Goal: Task Accomplishment & Management: Complete application form

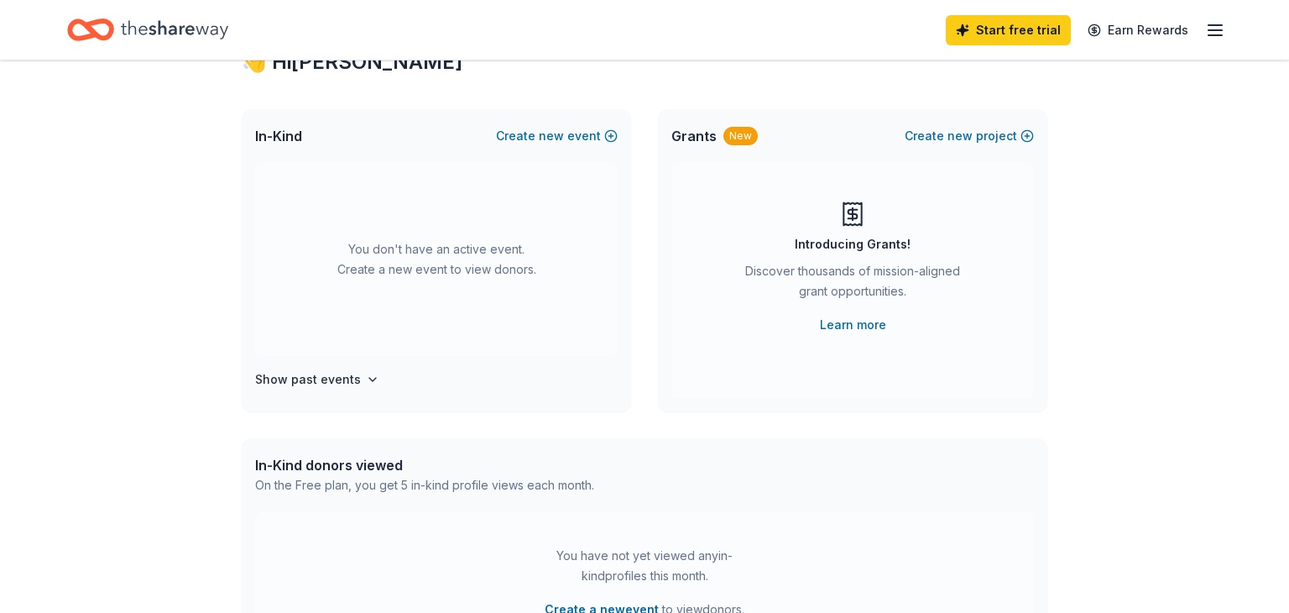
scroll to position [64, 0]
click at [557, 134] on span "new" at bounding box center [551, 138] width 25 height 20
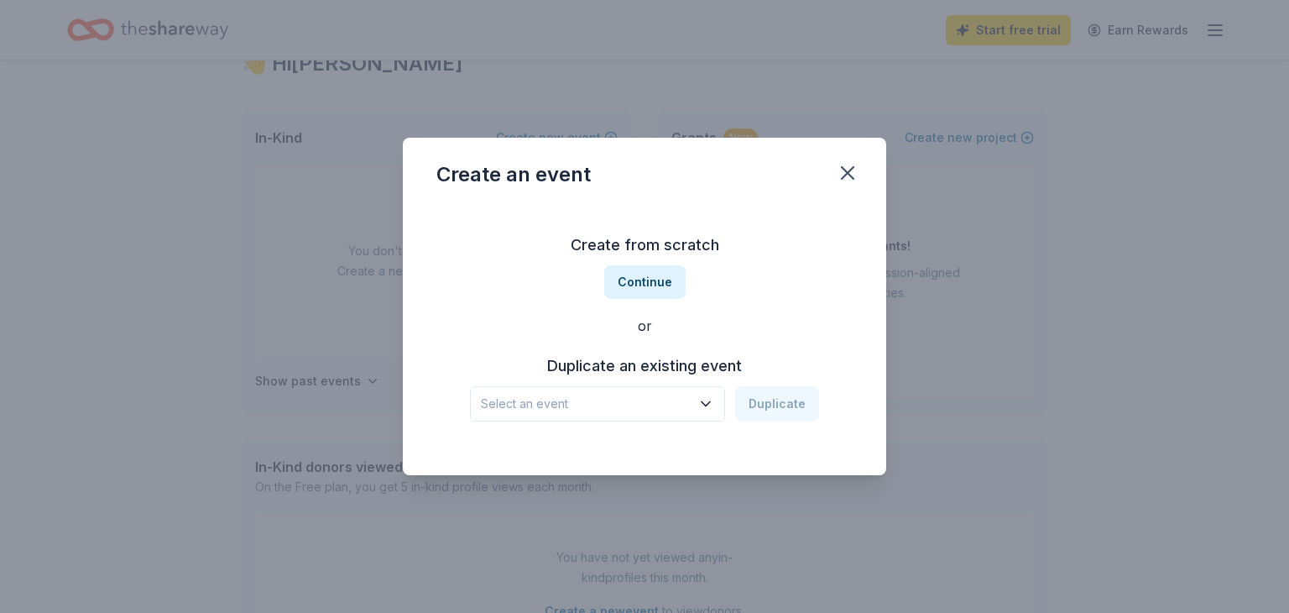
click at [603, 394] on span "Select an event" at bounding box center [586, 404] width 210 height 20
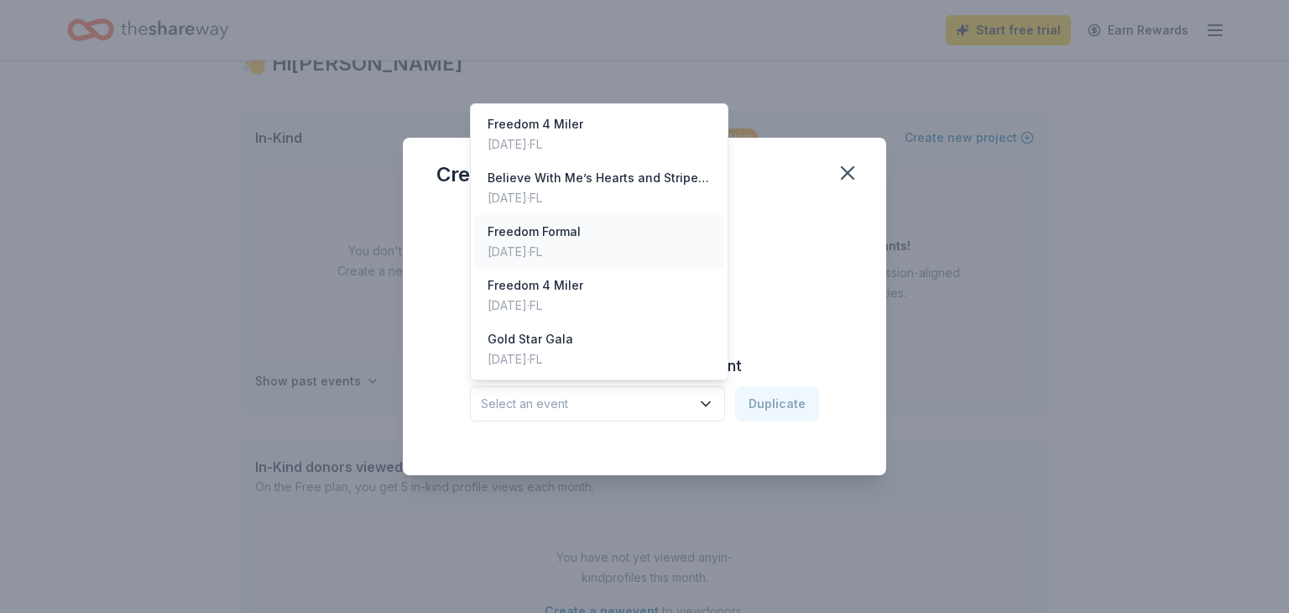
click at [547, 254] on div "[DATE] · [GEOGRAPHIC_DATA]" at bounding box center [534, 252] width 93 height 20
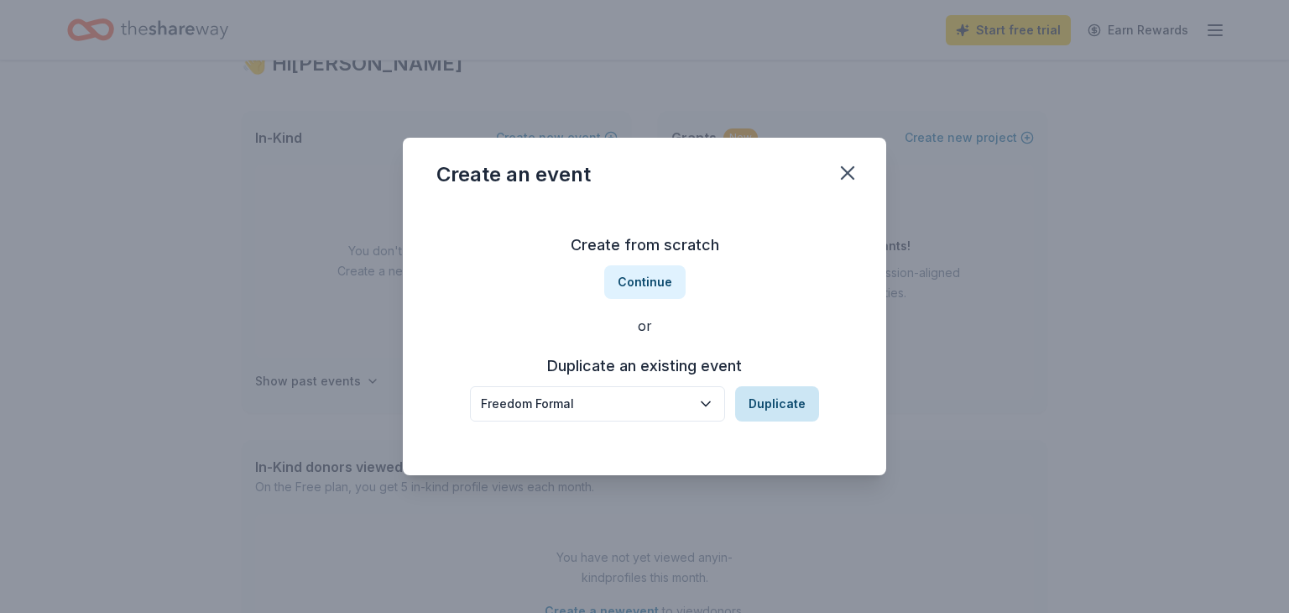
click at [785, 415] on button "Duplicate" at bounding box center [777, 403] width 84 height 35
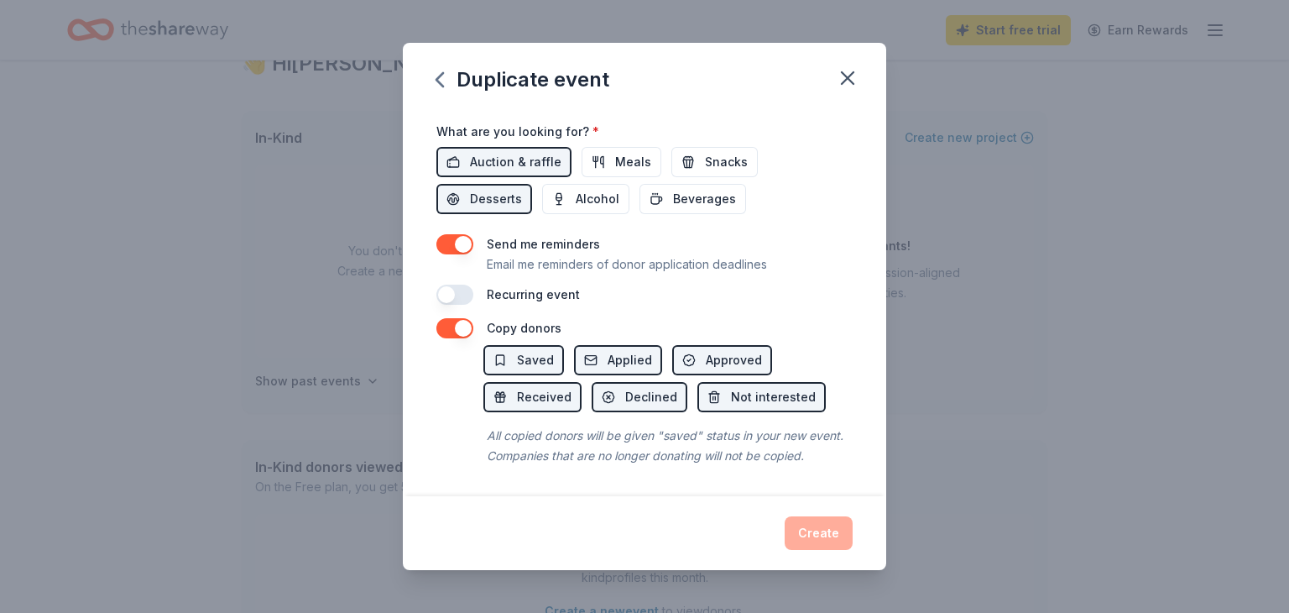
scroll to position [0, 0]
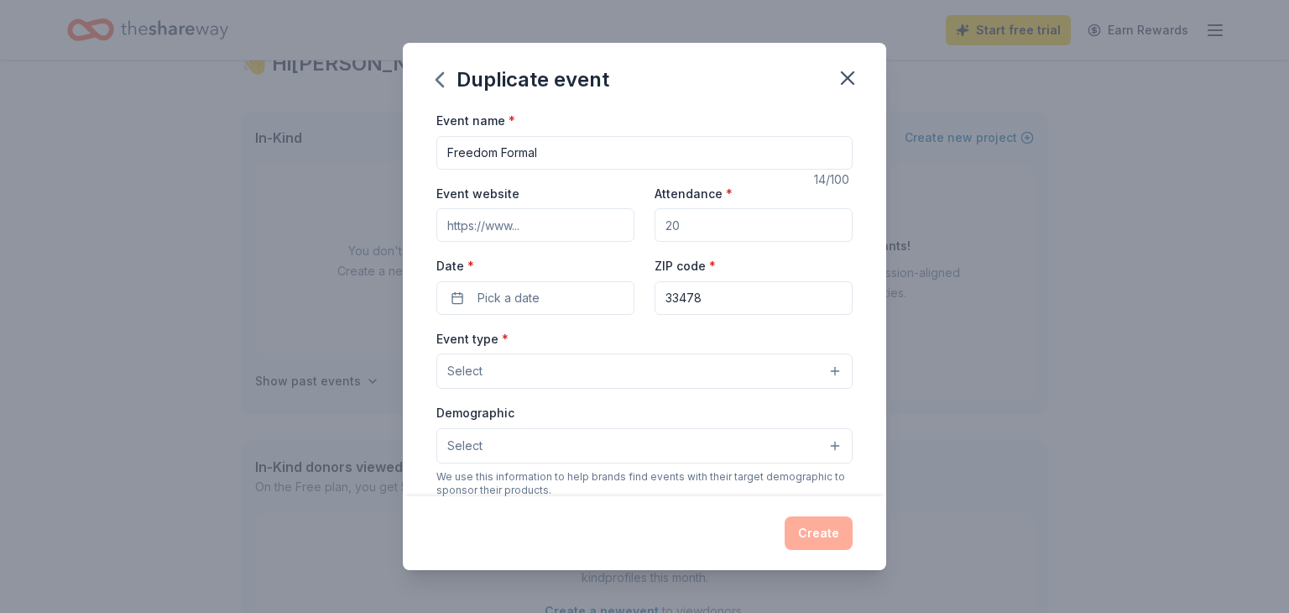
click at [688, 225] on input "Attendance *" at bounding box center [754, 225] width 198 height 34
type input "250"
click at [568, 235] on input "Event website" at bounding box center [535, 225] width 198 height 34
click at [548, 259] on div "Date * Pick a date" at bounding box center [535, 285] width 198 height 60
click at [536, 312] on button "Pick a date" at bounding box center [535, 298] width 198 height 34
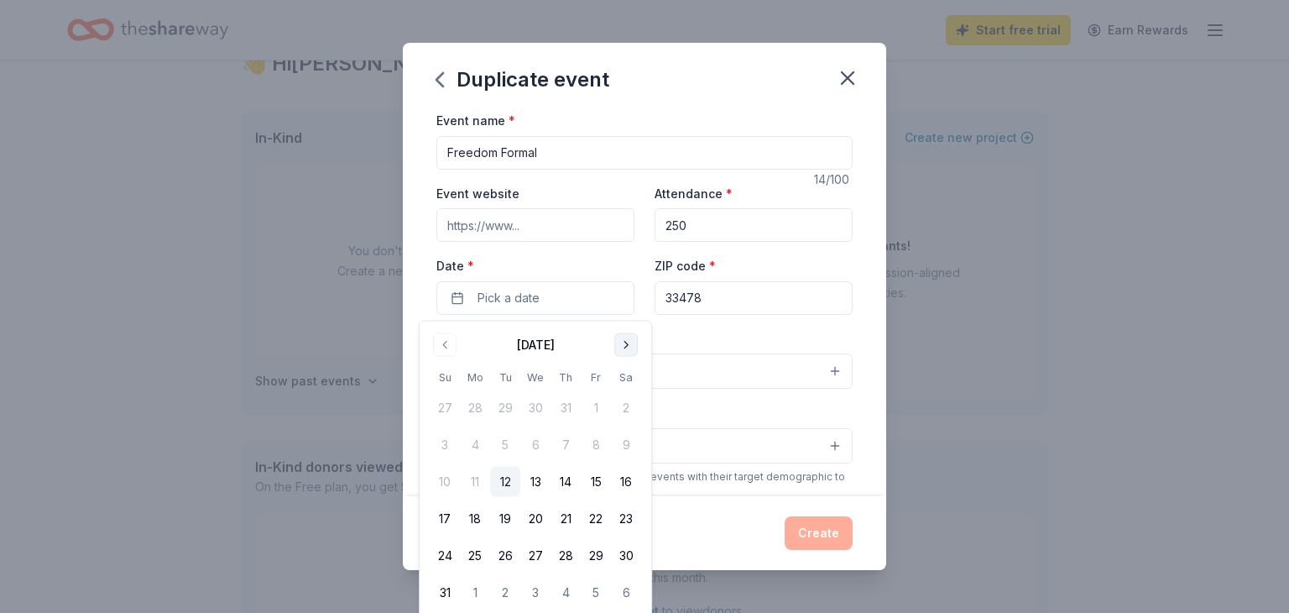
click at [621, 342] on button "Go to next month" at bounding box center [626, 345] width 24 height 24
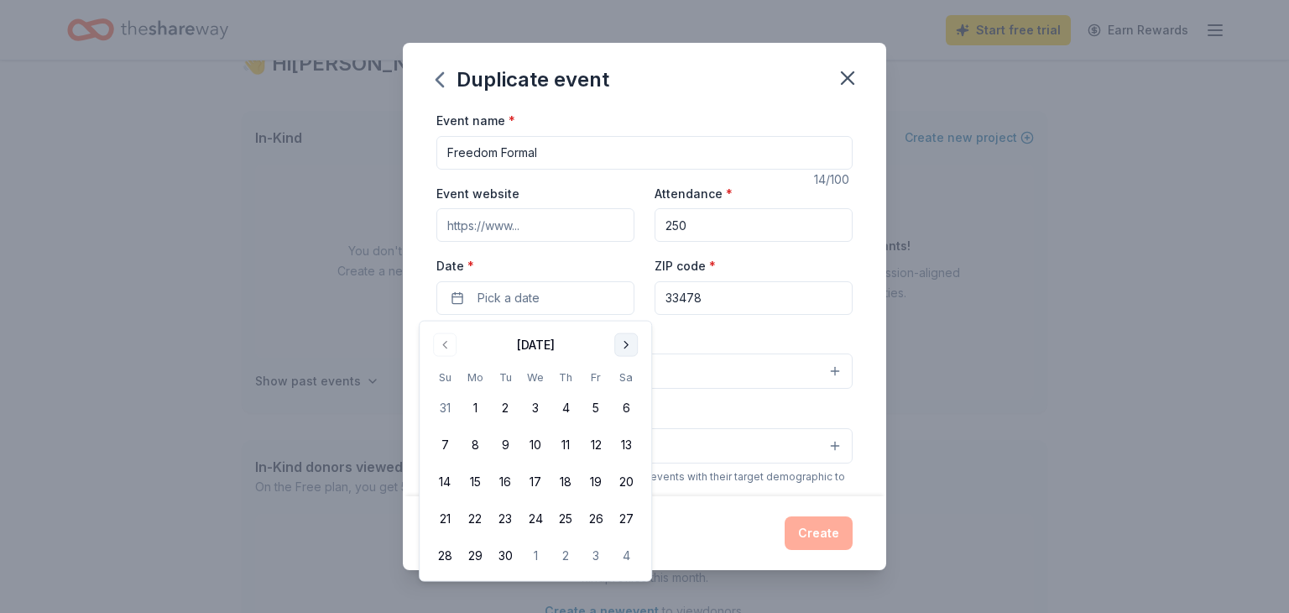
click at [621, 342] on button "Go to next month" at bounding box center [626, 345] width 24 height 24
click at [623, 398] on button "4" at bounding box center [626, 408] width 30 height 30
click at [677, 340] on div "Event type * Select" at bounding box center [644, 358] width 416 height 61
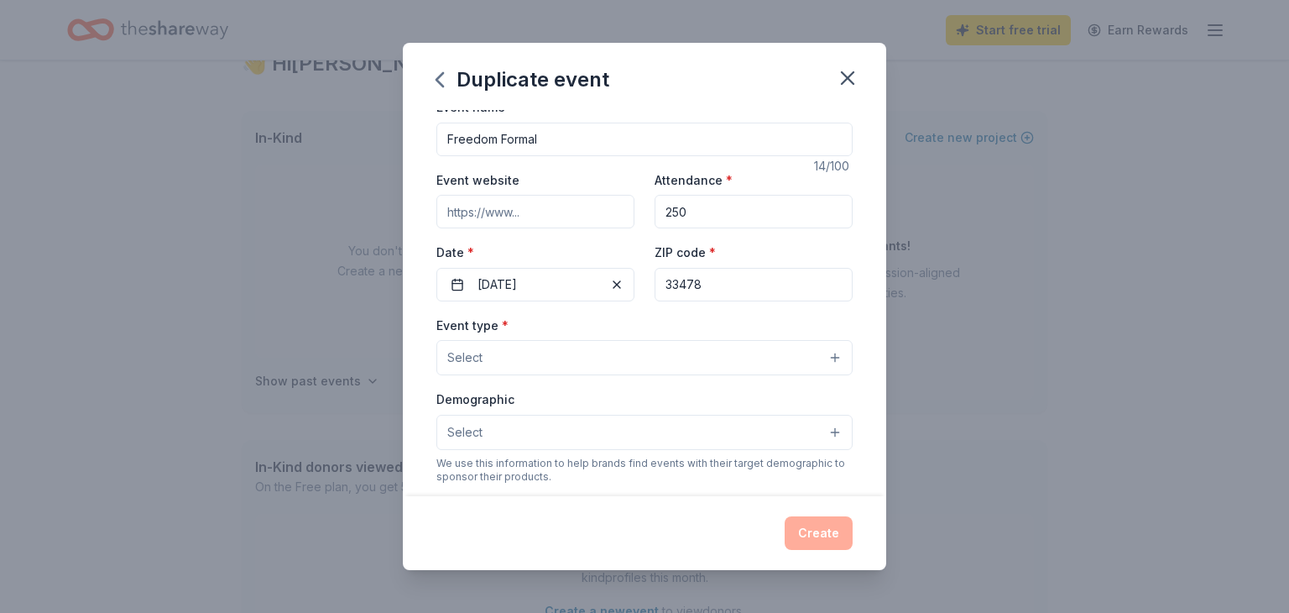
scroll to position [24, 0]
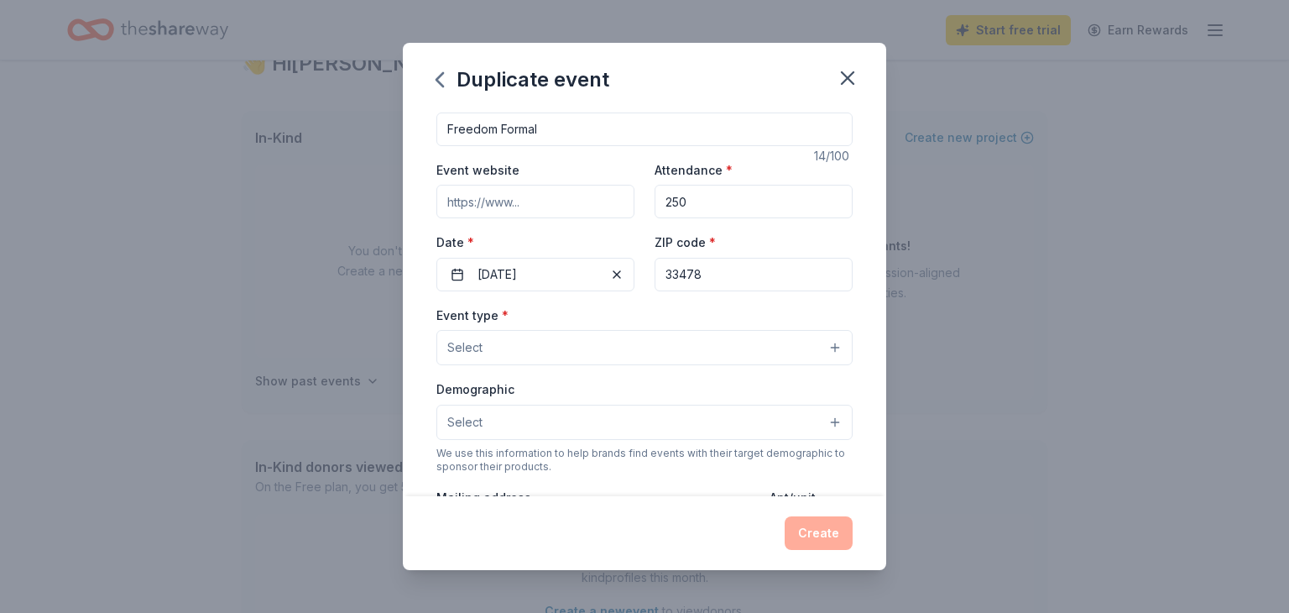
click at [664, 342] on button "Select" at bounding box center [644, 347] width 416 height 35
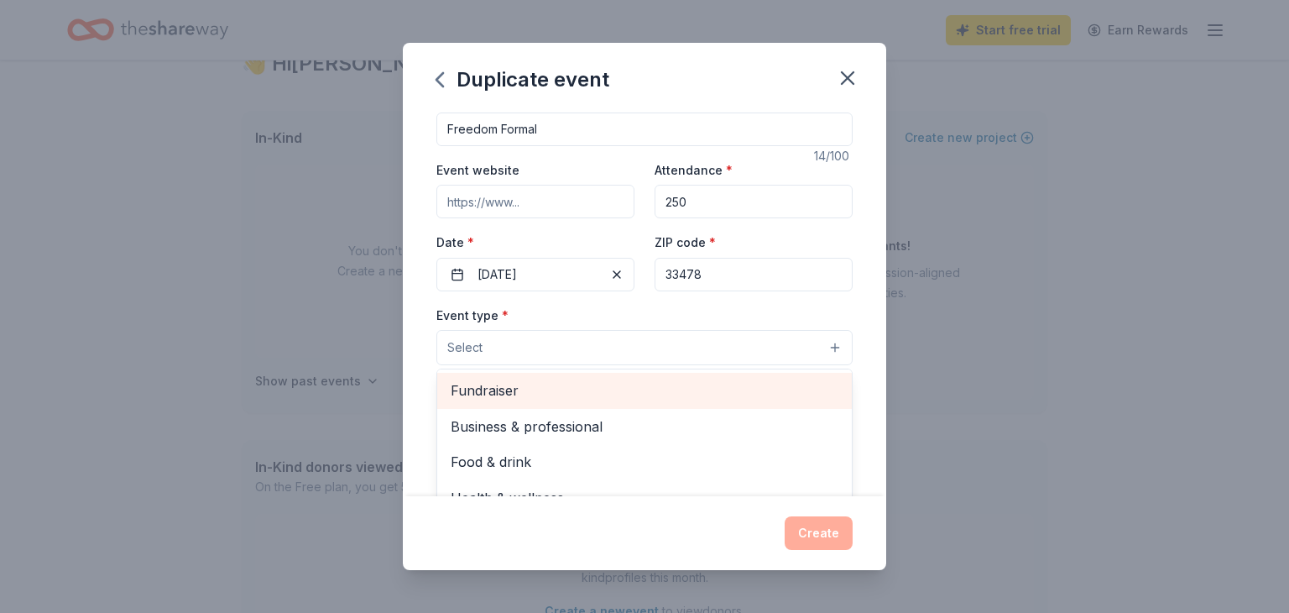
click at [604, 379] on div "Fundraiser" at bounding box center [644, 390] width 415 height 35
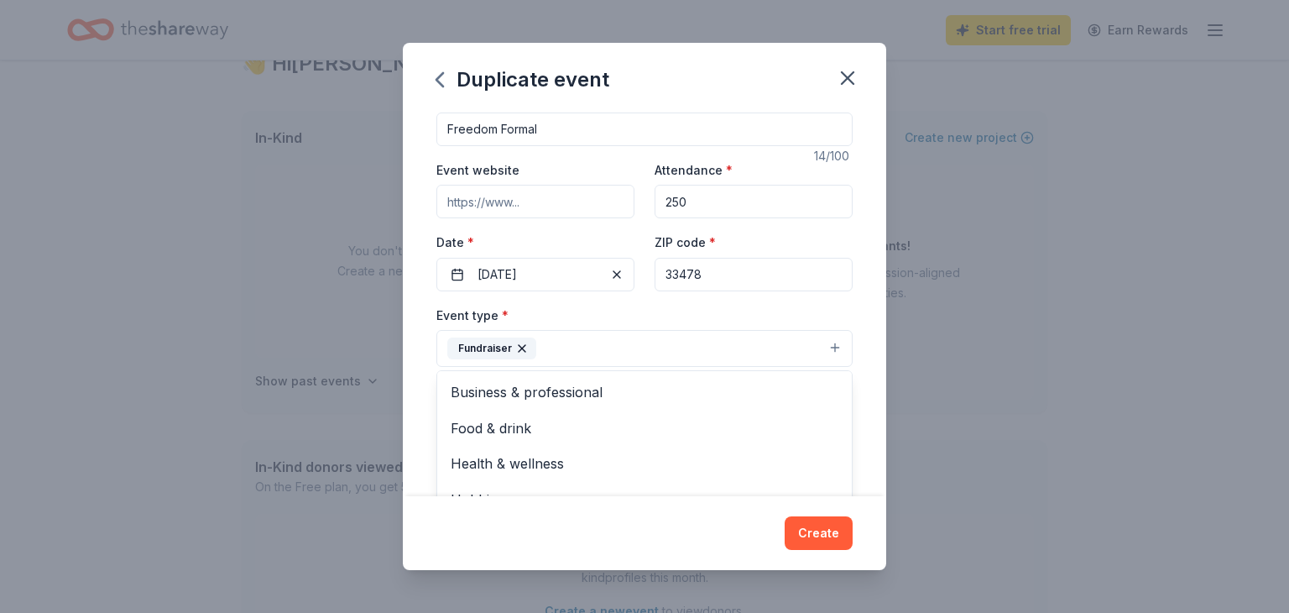
click at [600, 321] on div "Event type * Fundraiser Business & professional Food & drink Health & wellness …" at bounding box center [644, 336] width 416 height 63
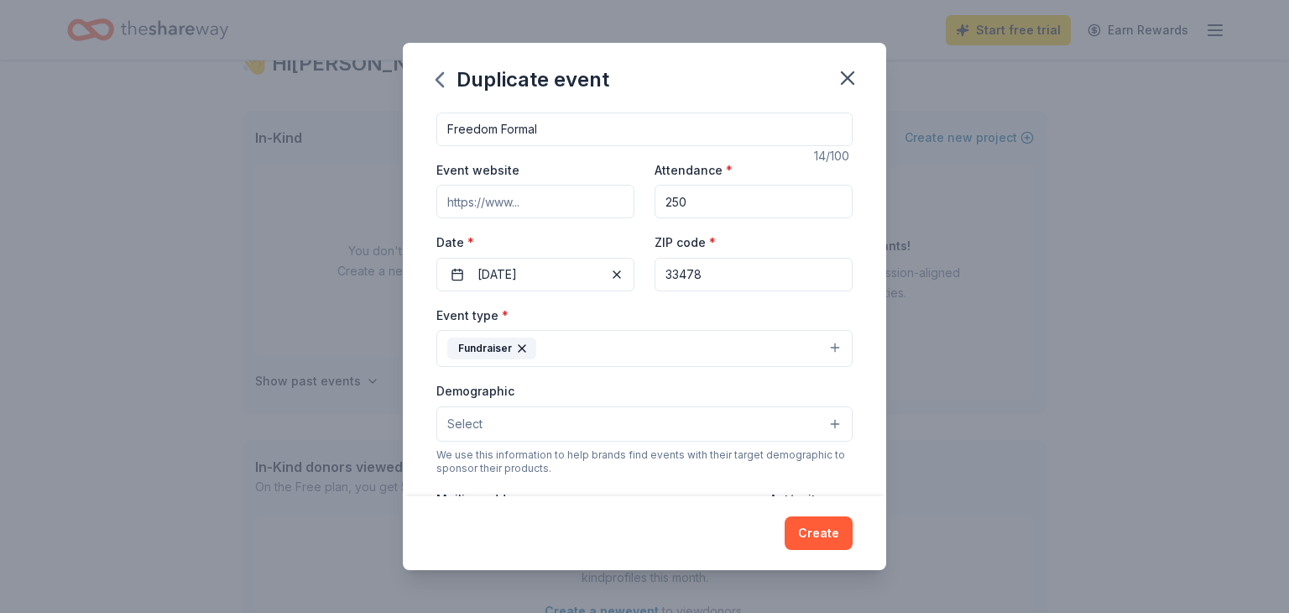
click at [501, 206] on input "Event website" at bounding box center [535, 202] width 198 height 34
paste input "[URL][DOMAIN_NAME]"
type input "[URL][DOMAIN_NAME]"
click at [670, 312] on div "Event type * Fundraiser" at bounding box center [644, 336] width 416 height 63
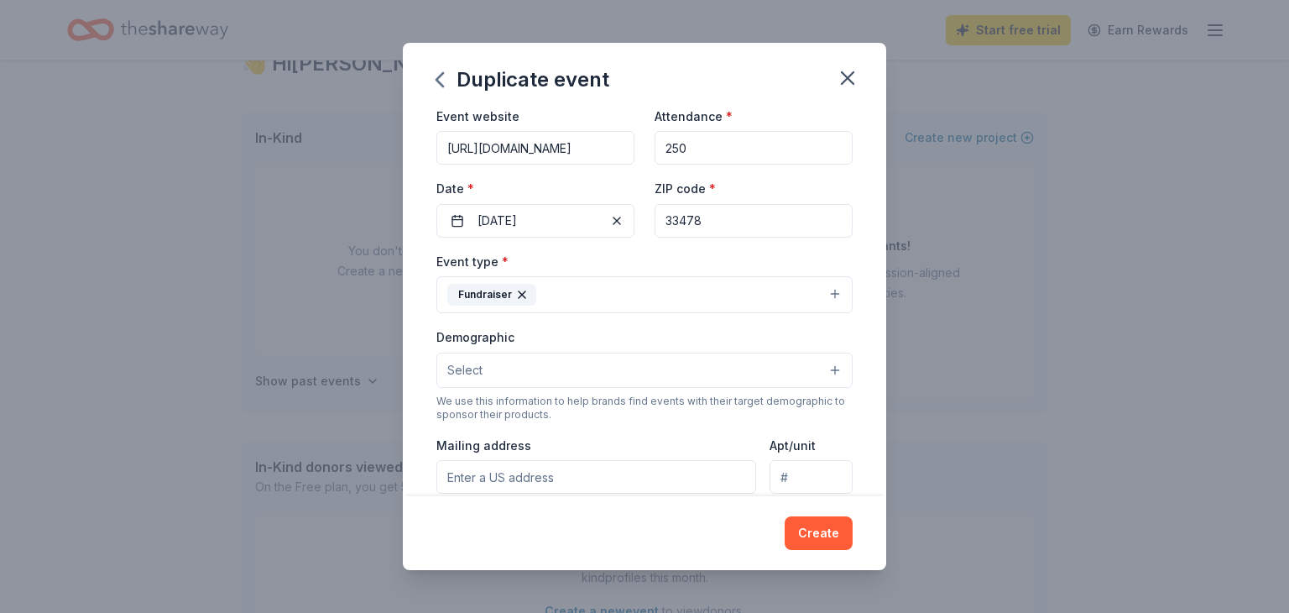
scroll to position [81, 0]
click at [640, 364] on button "Select" at bounding box center [644, 365] width 416 height 35
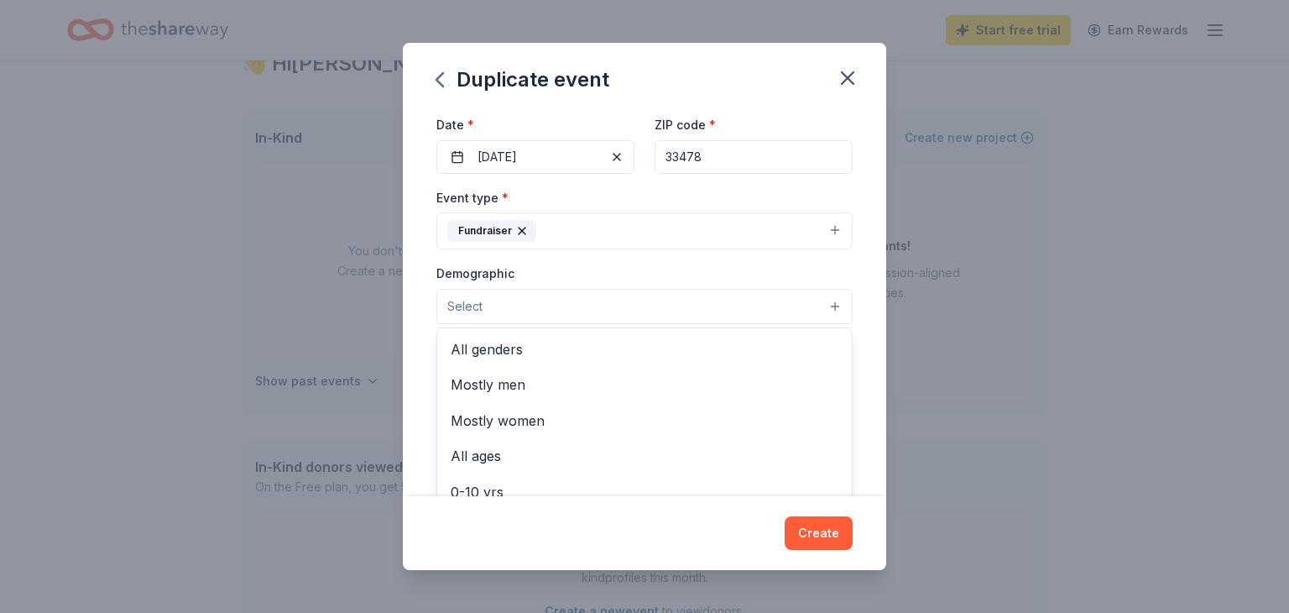
scroll to position [140, 0]
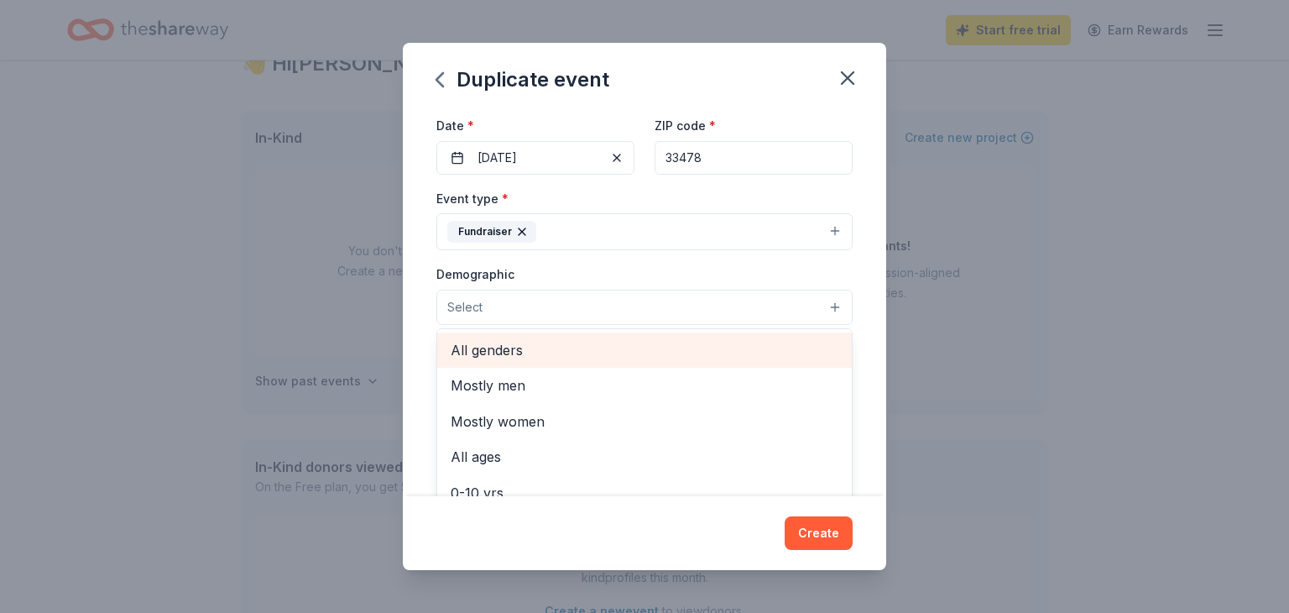
click at [578, 346] on span "All genders" at bounding box center [645, 350] width 388 height 22
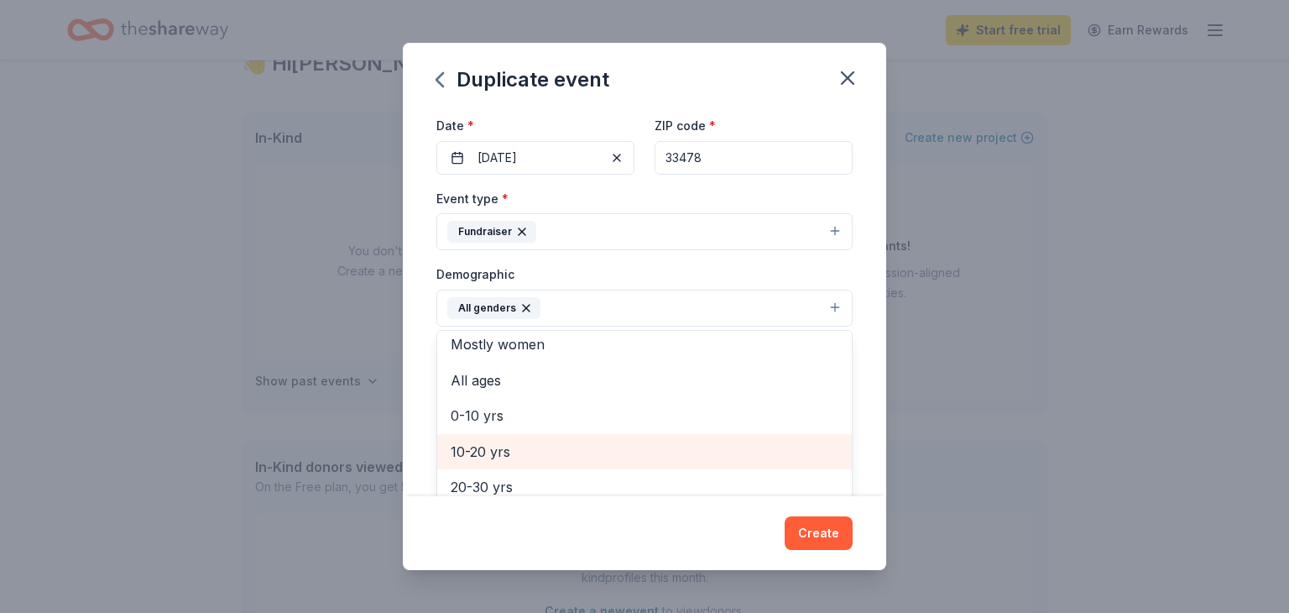
scroll to position [37, 0]
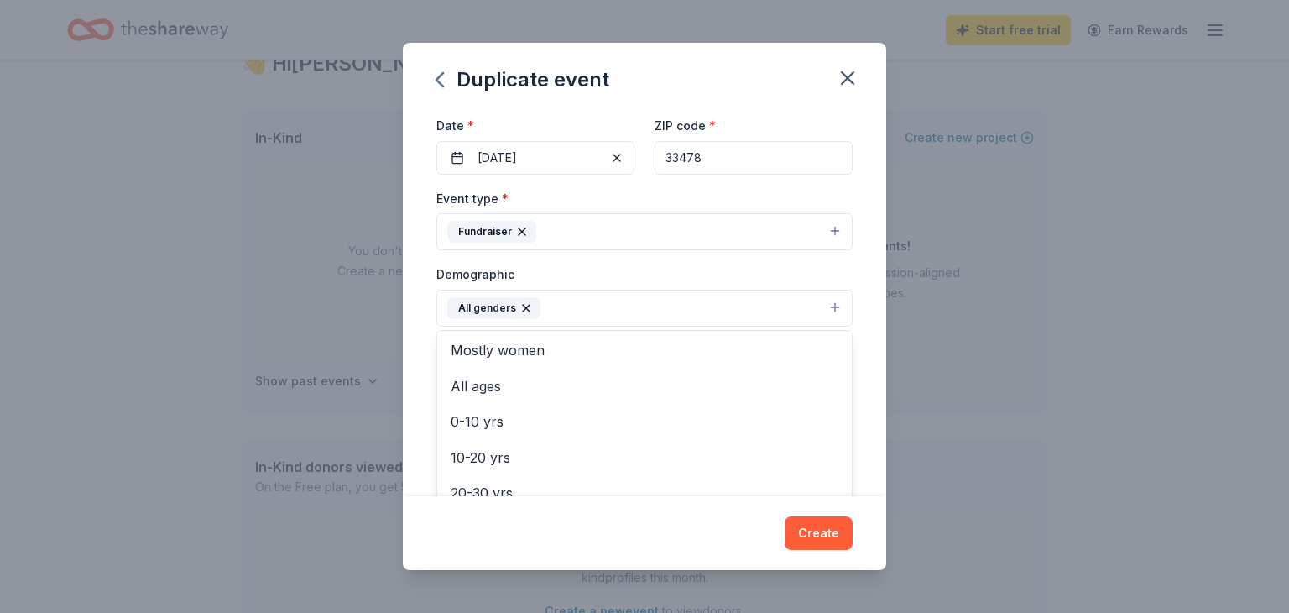
click at [426, 365] on div "Event name * Freedom Formal 14 /100 Event website [URL][DOMAIN_NAME] Attendance…" at bounding box center [644, 303] width 483 height 386
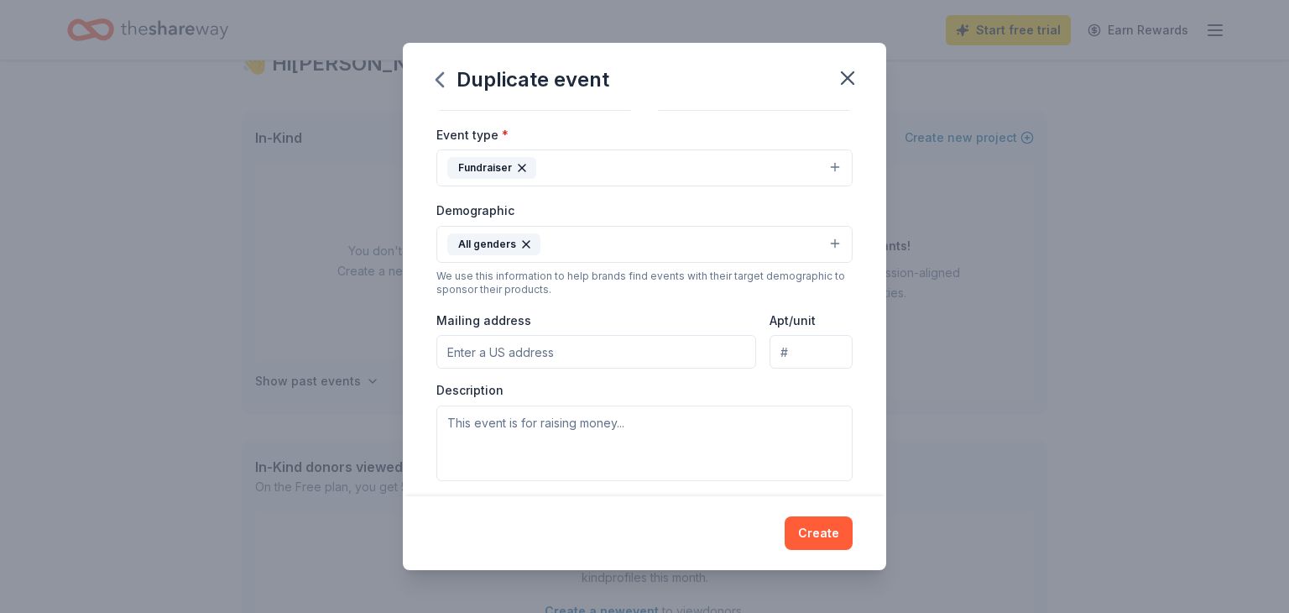
scroll to position [205, 0]
click at [472, 364] on input "Mailing address" at bounding box center [596, 351] width 320 height 34
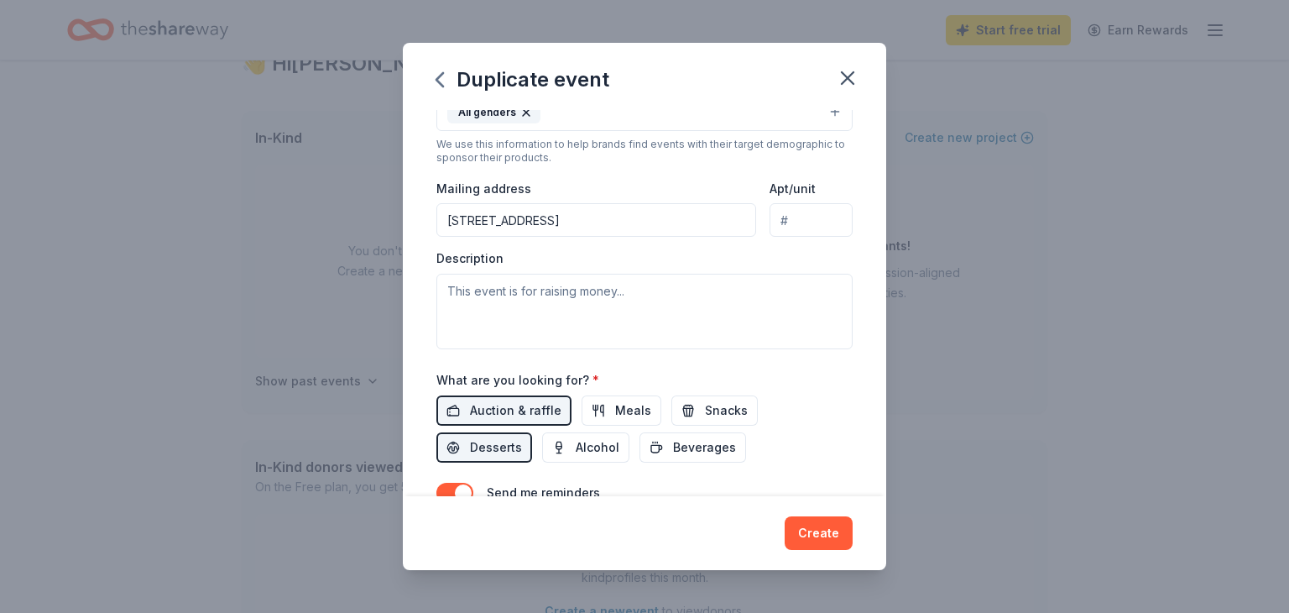
scroll to position [330, 0]
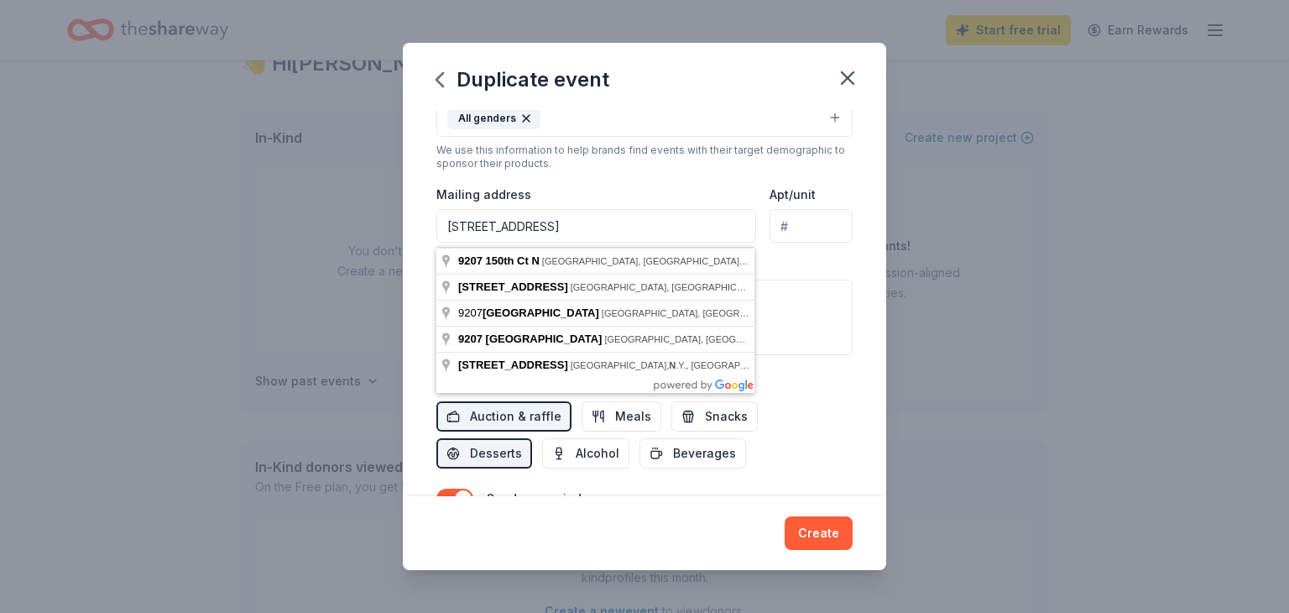
click at [415, 282] on div "Event name * Freedom Formal 14 /100 Event website [URL][DOMAIN_NAME] Attendance…" at bounding box center [644, 303] width 483 height 386
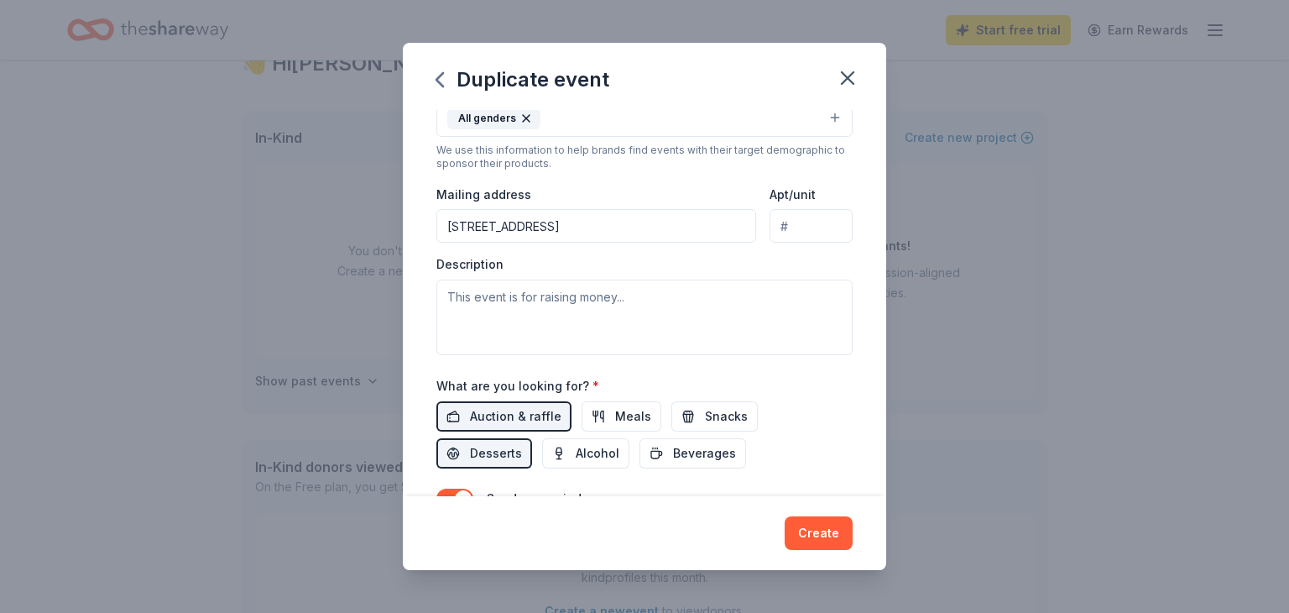
click at [554, 240] on input "[STREET_ADDRESS]" at bounding box center [596, 226] width 320 height 34
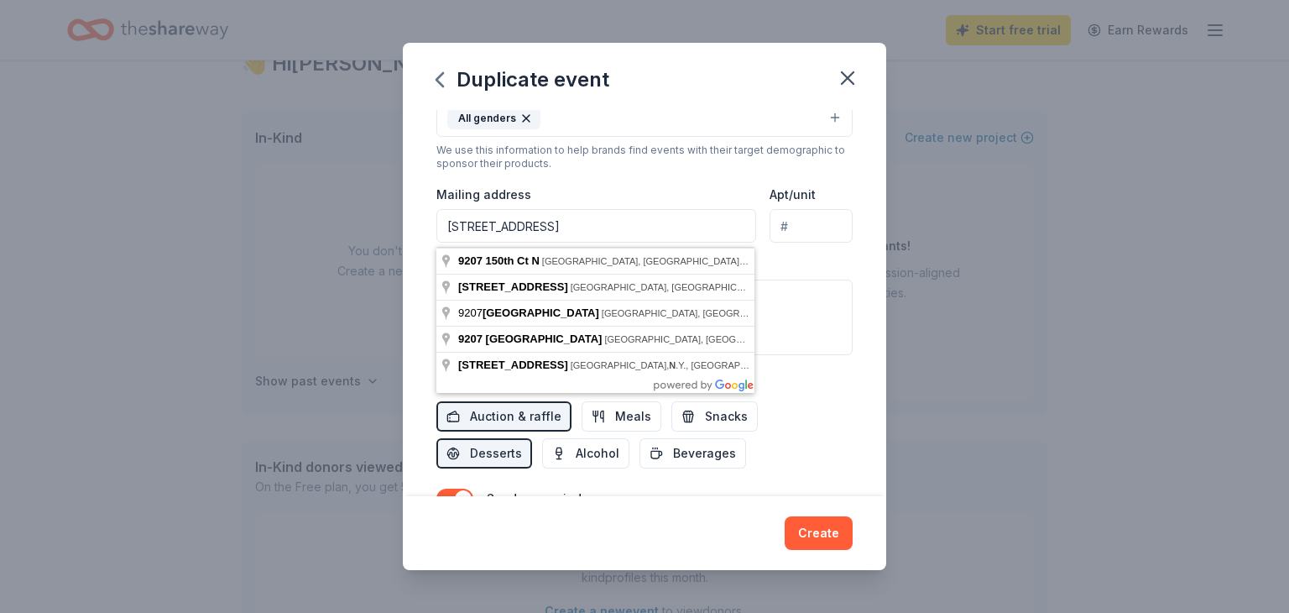
click at [614, 237] on input "[STREET_ADDRESS]" at bounding box center [596, 226] width 320 height 34
type input "[STREET_ADDRESS]"
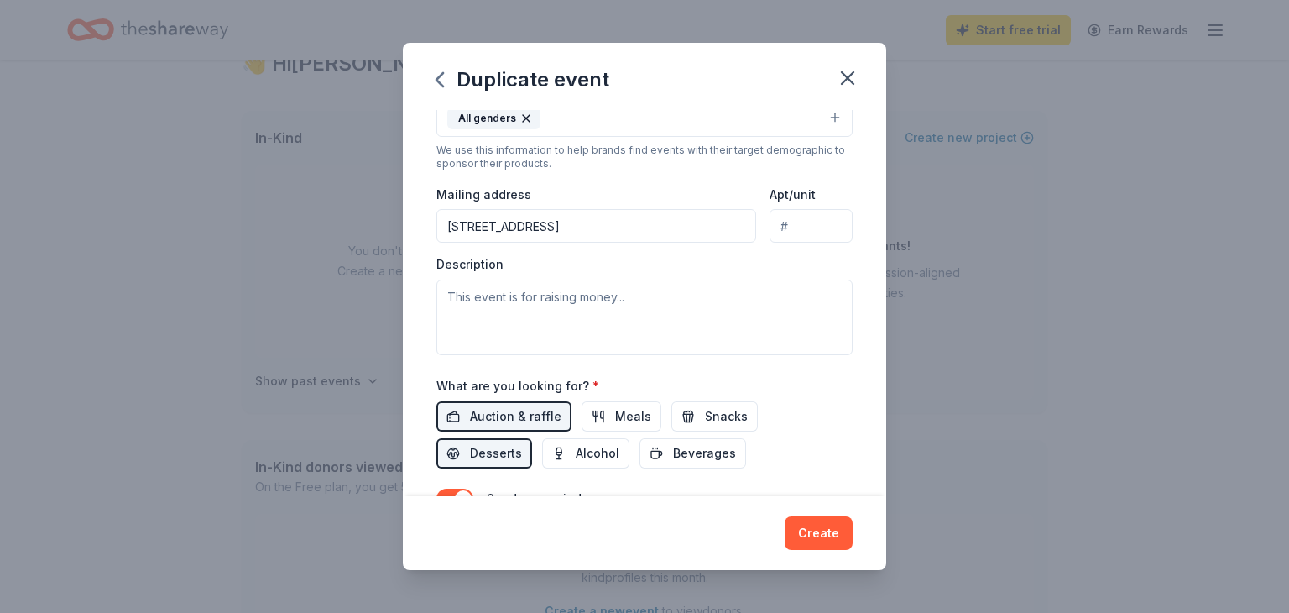
scroll to position [343, 0]
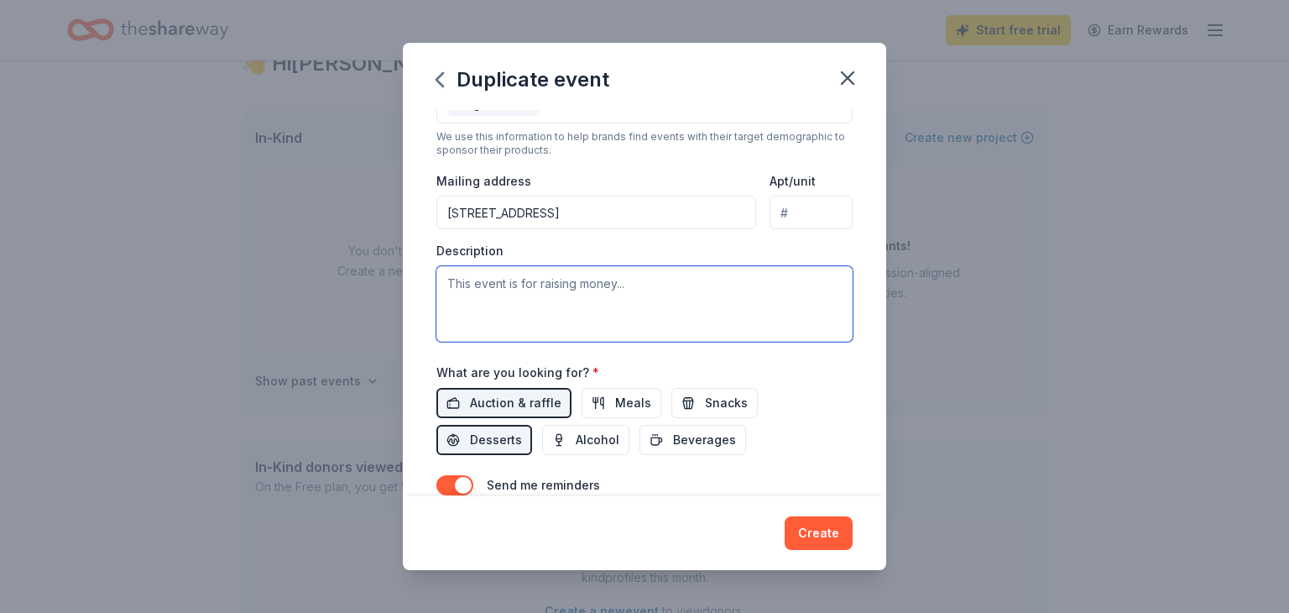
click at [580, 332] on textarea at bounding box center [644, 304] width 416 height 76
paste textarea "Believe With Me's Freedom Formal is from 6:30 PM to 11:00 PM, and is located at…"
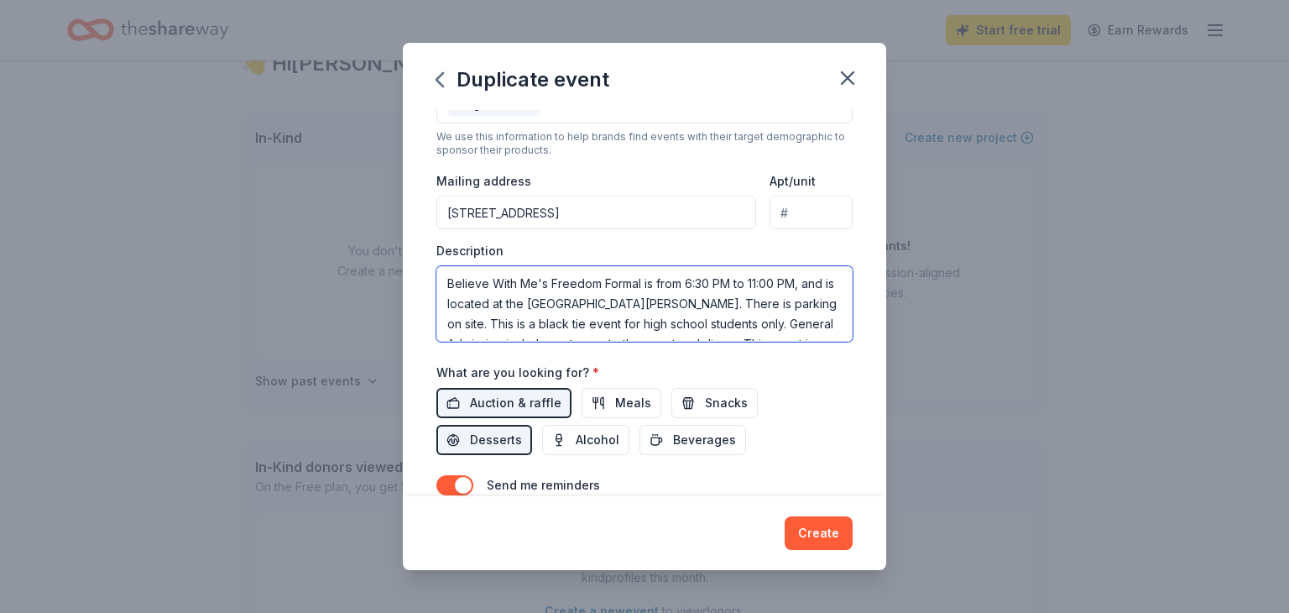
scroll to position [111, 0]
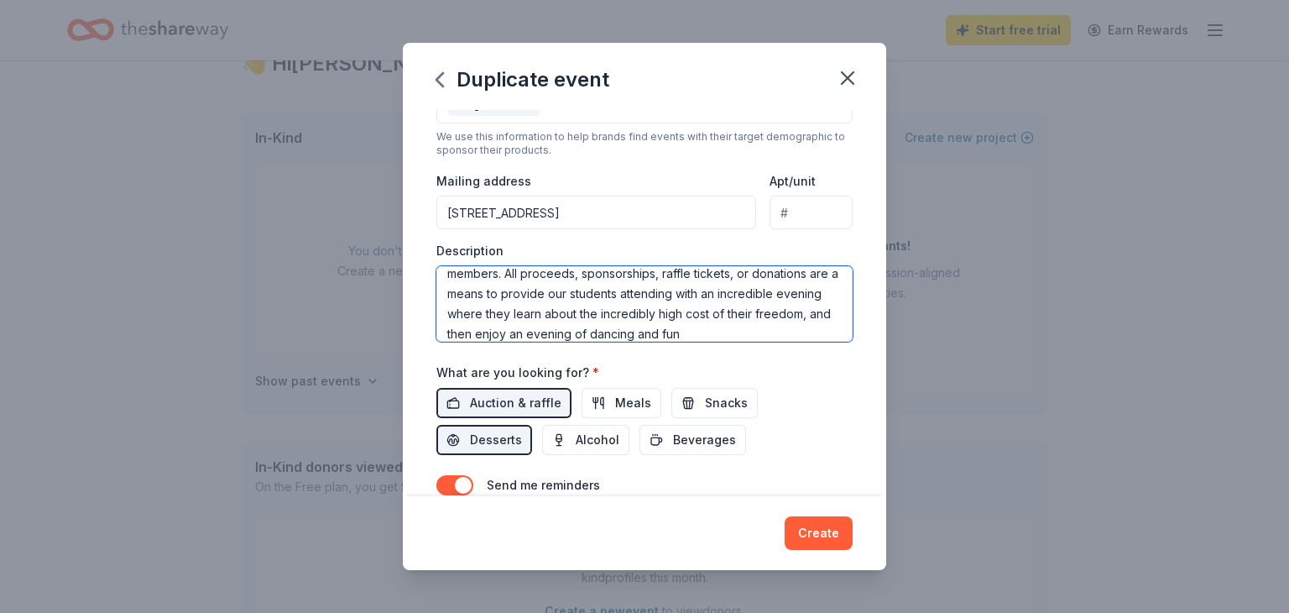
click at [621, 280] on textarea "Believe With Me's Freedom Formal is from 6:30 PM to 11:00 PM, and is located at…" at bounding box center [644, 304] width 416 height 76
type textarea "Believe With Me's Freedom Formal is from 6:30 PM to 11:00 PM, and is located at…"
click at [416, 290] on div "Event name * Freedom Formal 14 /100 Event website [URL][DOMAIN_NAME] Attendance…" at bounding box center [644, 303] width 483 height 386
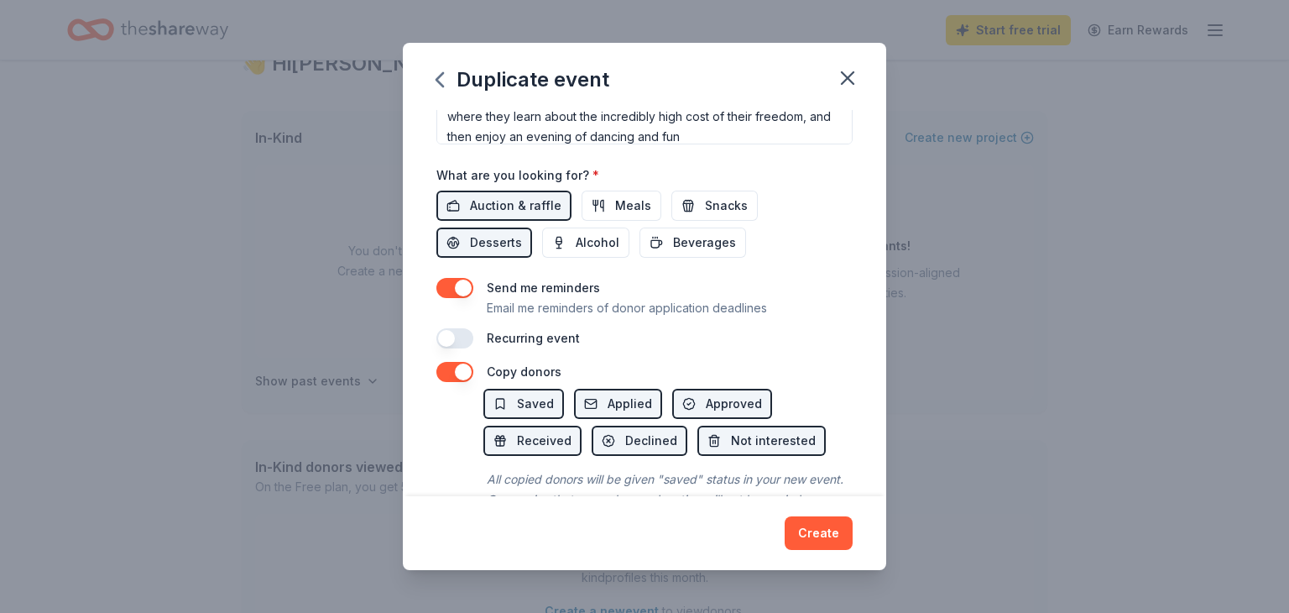
scroll to position [544, 0]
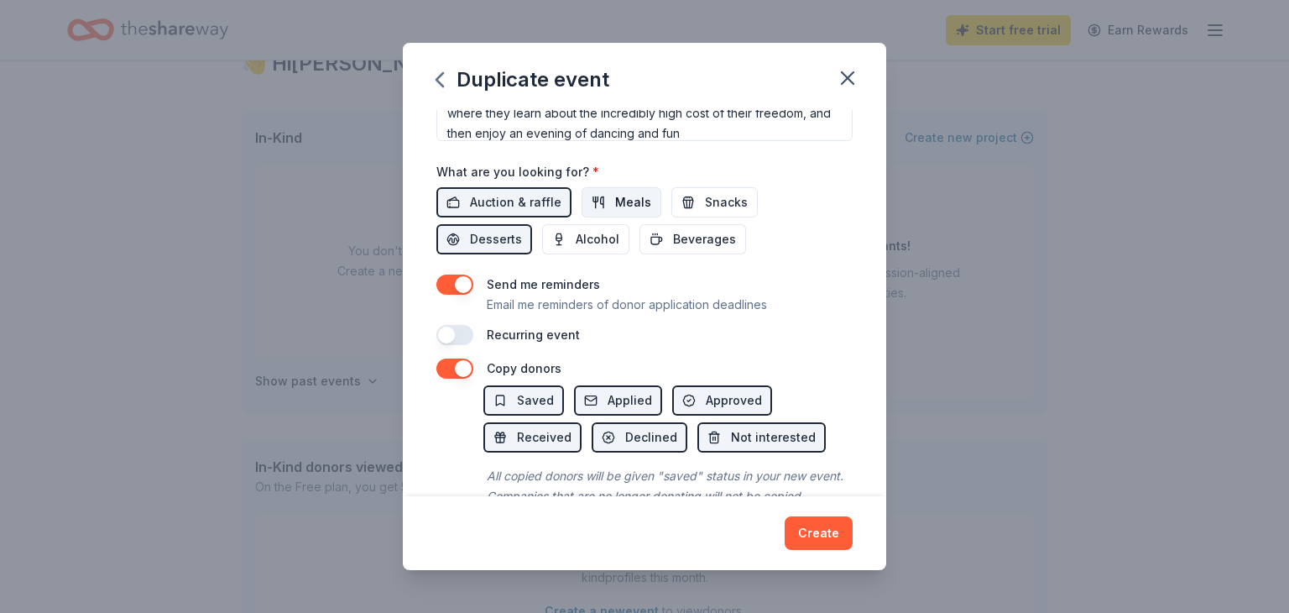
click at [614, 194] on button "Meals" at bounding box center [622, 202] width 80 height 30
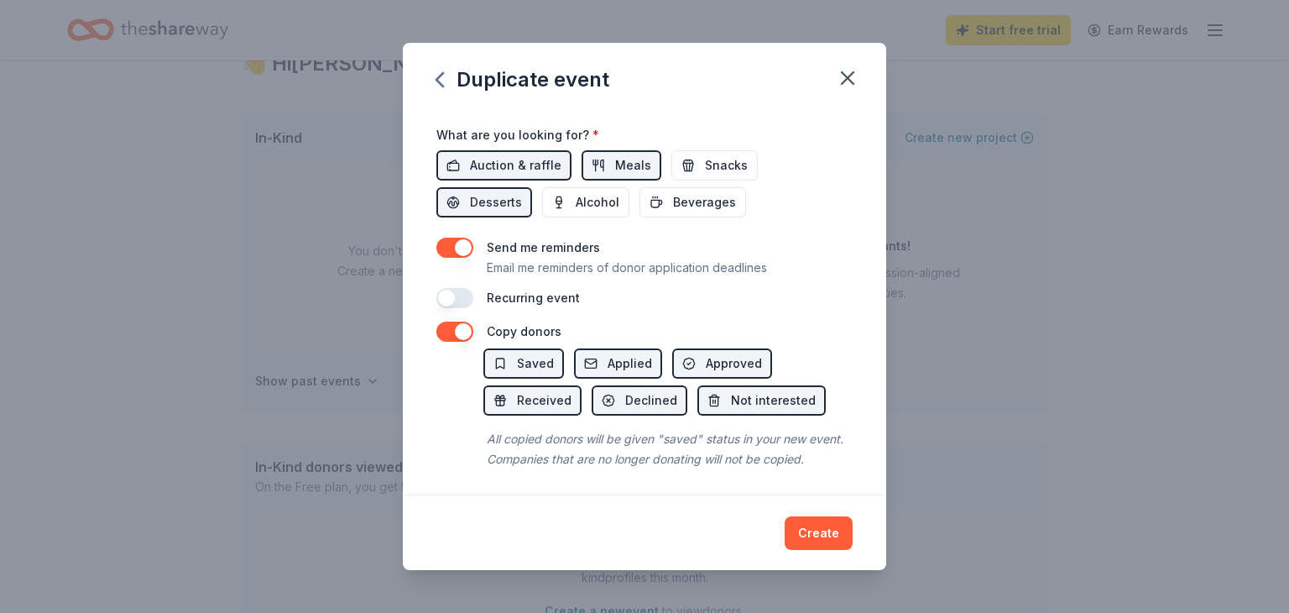
scroll to position [588, 0]
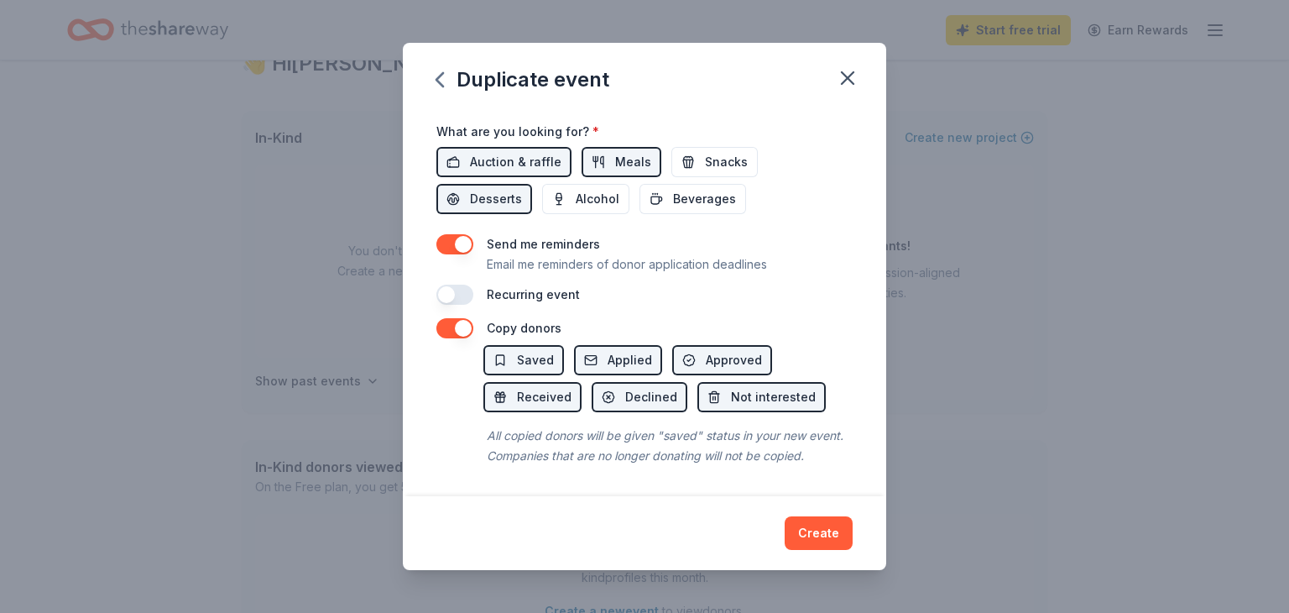
click at [457, 289] on button "button" at bounding box center [454, 295] width 37 height 20
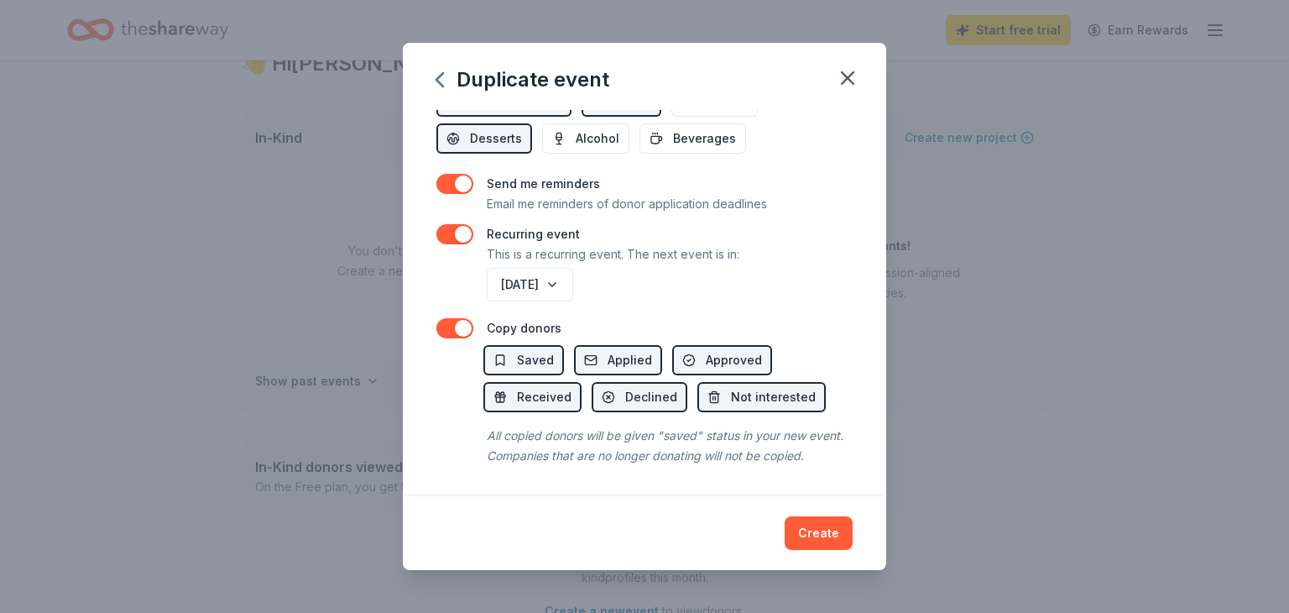
scroll to position [0, 0]
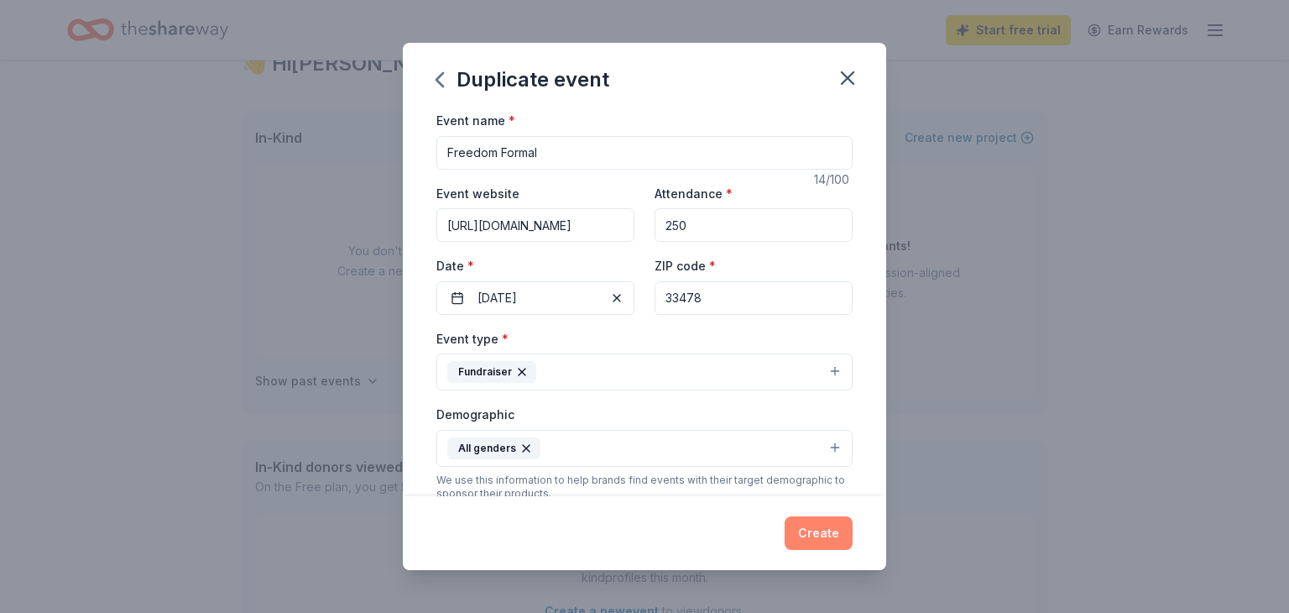
click at [825, 533] on button "Create" at bounding box center [819, 533] width 68 height 34
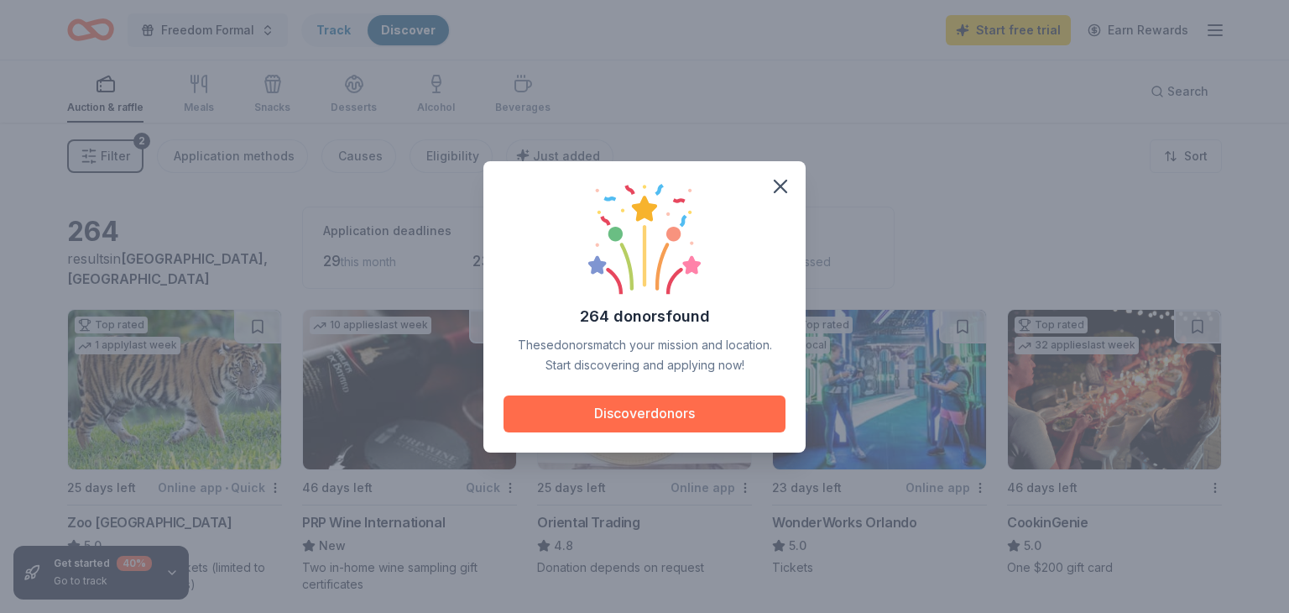
click at [716, 417] on button "Discover donors" at bounding box center [645, 413] width 282 height 37
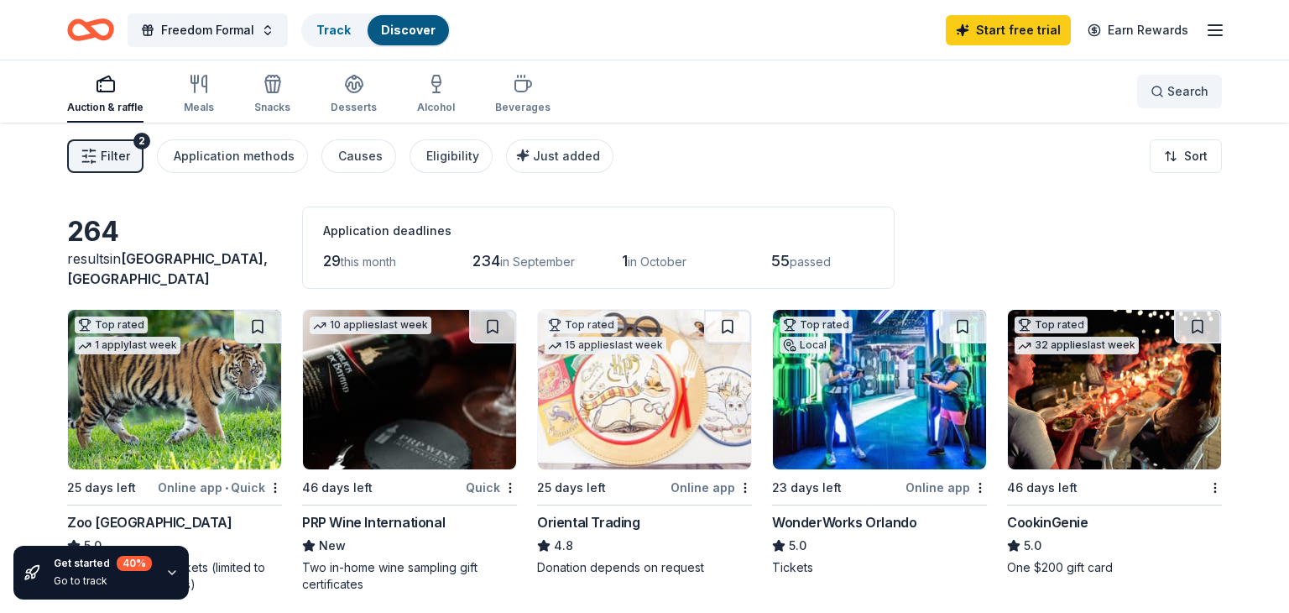
click at [1209, 93] on button "Search" at bounding box center [1179, 92] width 85 height 34
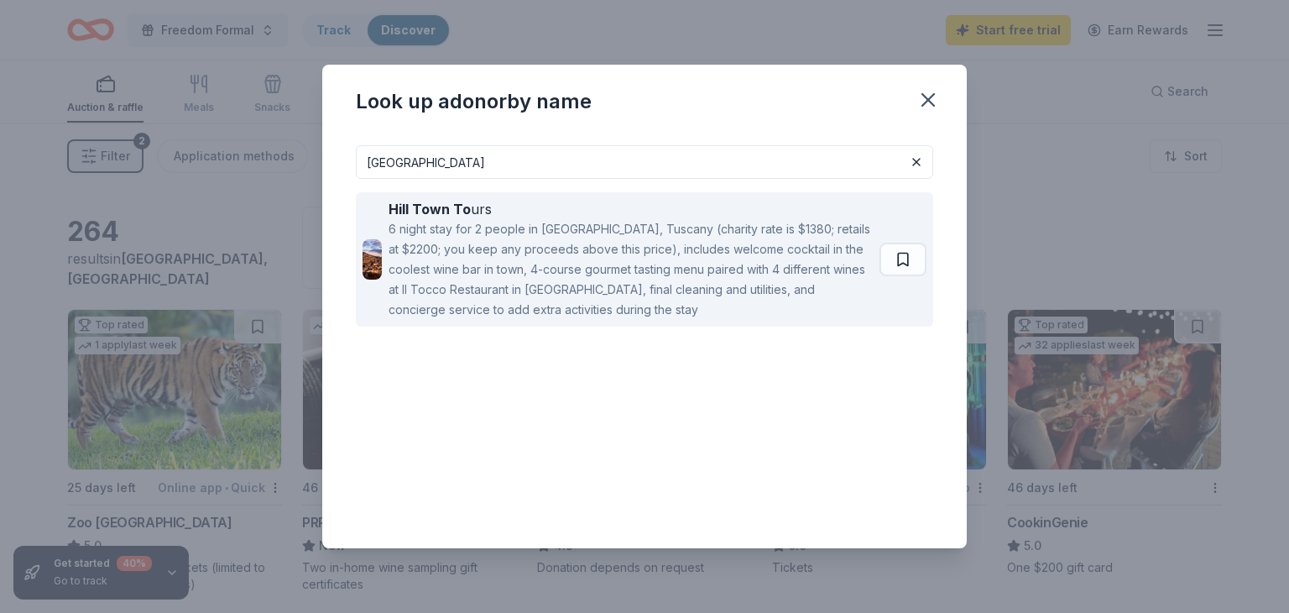
type input "[GEOGRAPHIC_DATA]"
click at [666, 260] on div "6 night stay for 2 people in [GEOGRAPHIC_DATA], Tuscany (charity rate is $1380;…" at bounding box center [631, 269] width 484 height 101
click at [888, 259] on button at bounding box center [903, 260] width 47 height 34
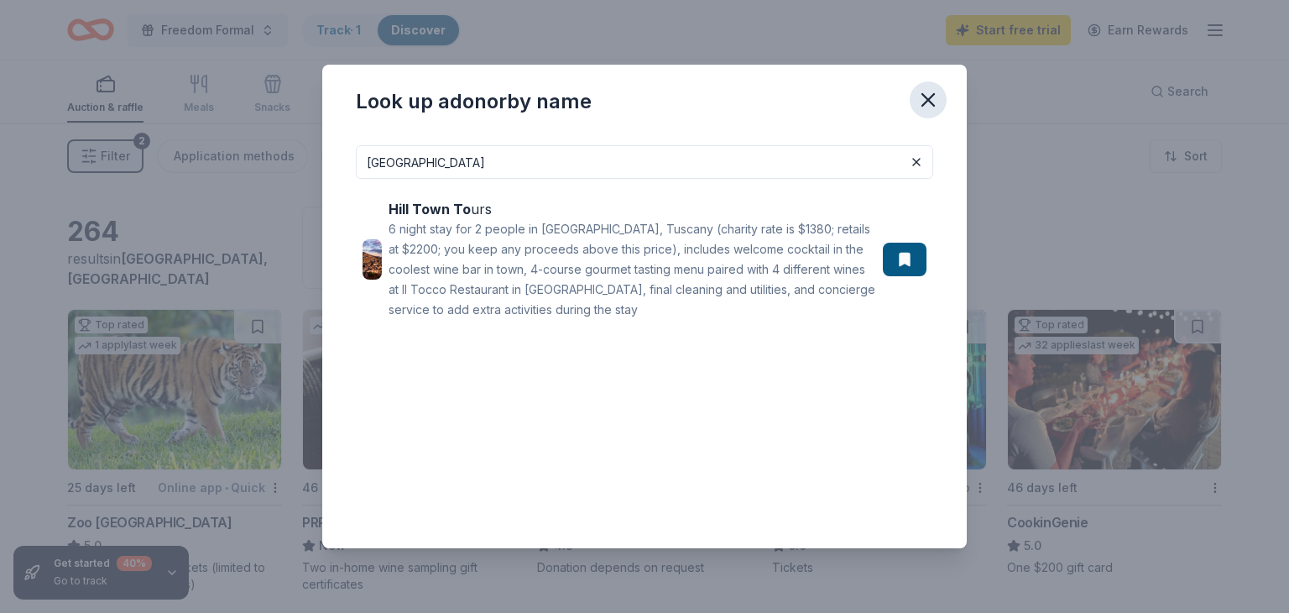
click at [928, 100] on icon "button" at bounding box center [928, 100] width 12 height 12
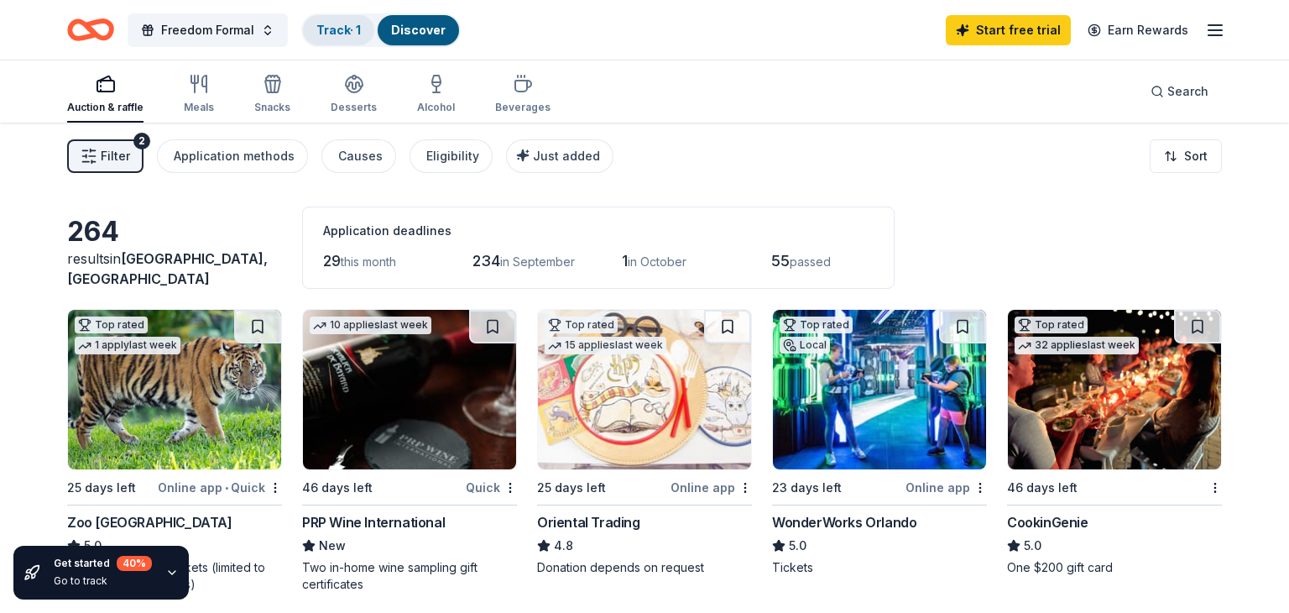
click at [346, 27] on link "Track · 1" at bounding box center [338, 30] width 44 height 14
click at [347, 39] on div "Track · 1" at bounding box center [338, 30] width 71 height 30
click at [334, 39] on div "Track · 1" at bounding box center [338, 30] width 71 height 30
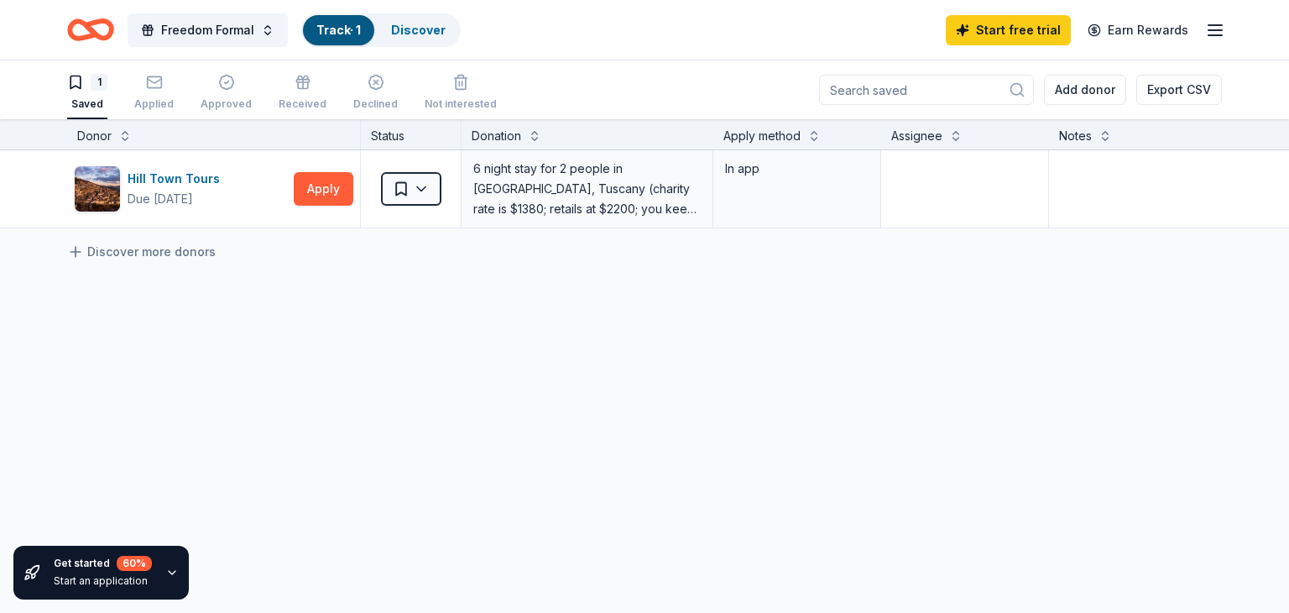
click at [334, 39] on div "Track · 1" at bounding box center [338, 30] width 71 height 30
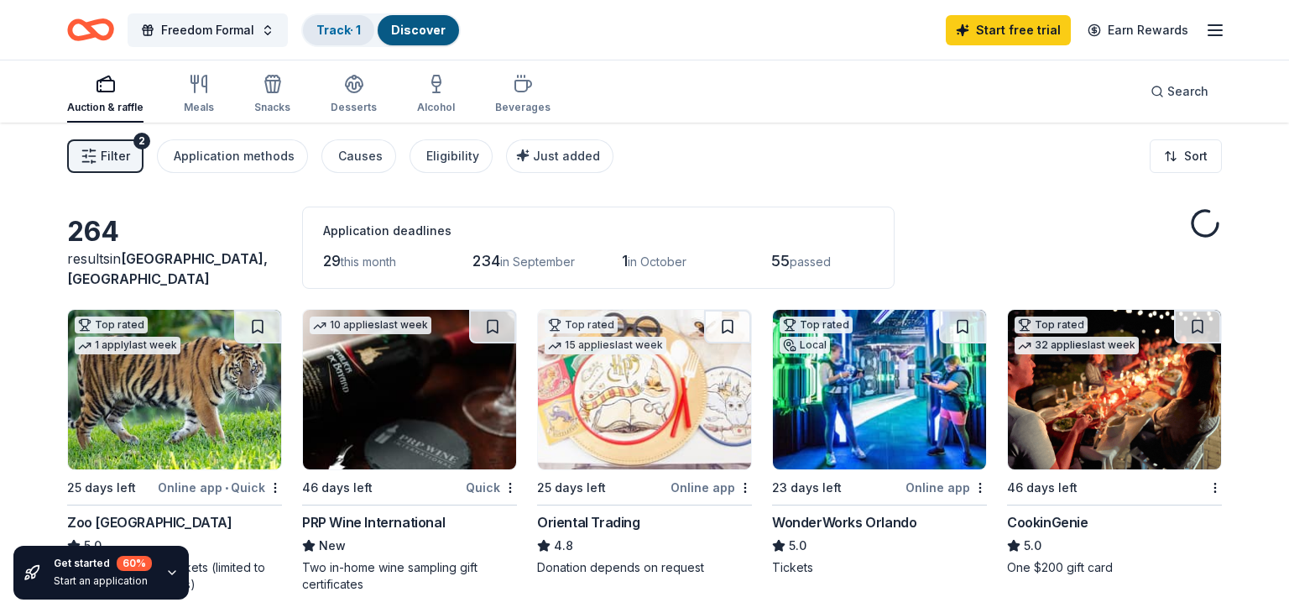
click at [353, 31] on link "Track · 1" at bounding box center [338, 30] width 44 height 14
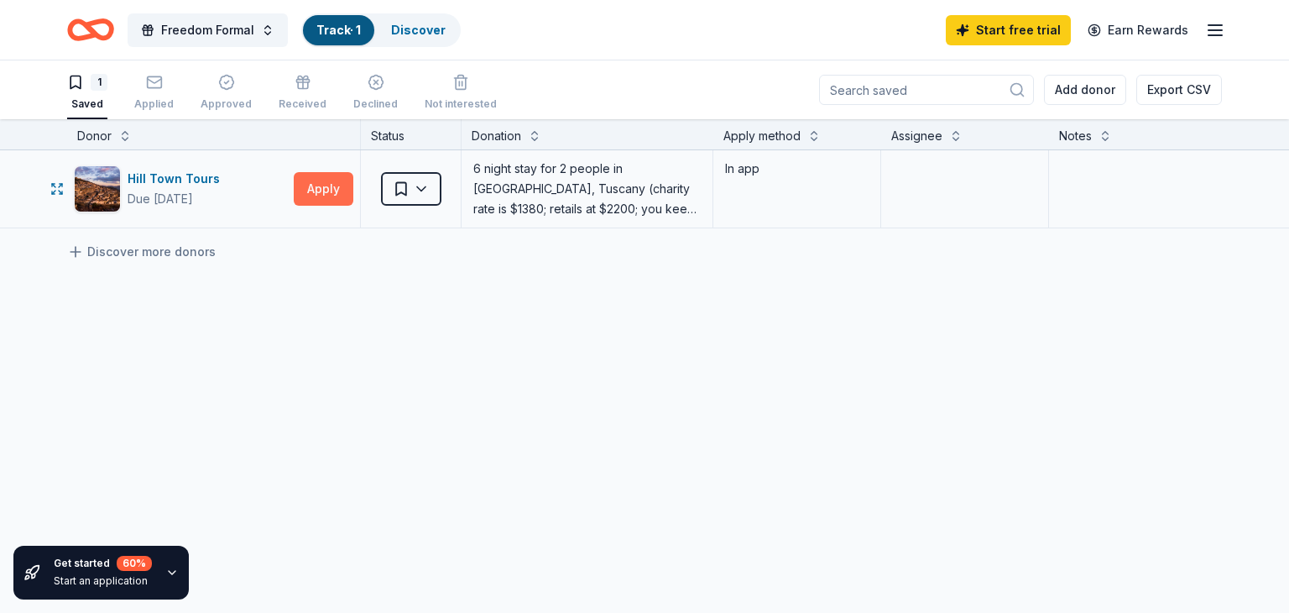
click at [306, 190] on button "Apply" at bounding box center [324, 189] width 60 height 34
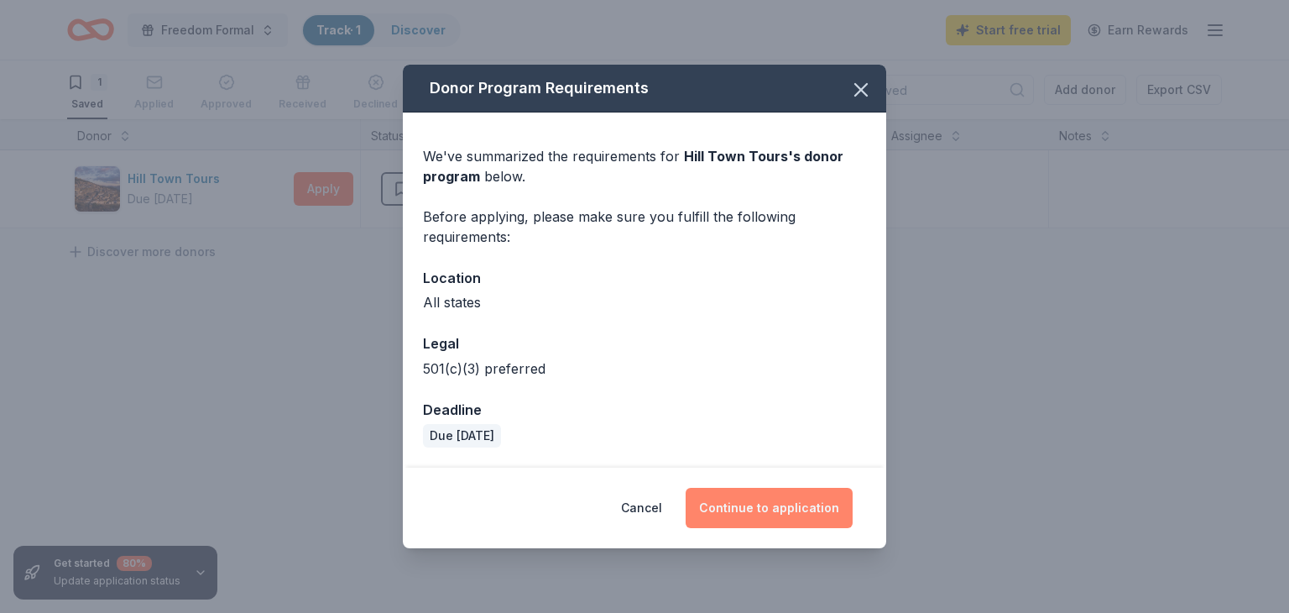
click at [766, 520] on button "Continue to application" at bounding box center [769, 508] width 167 height 40
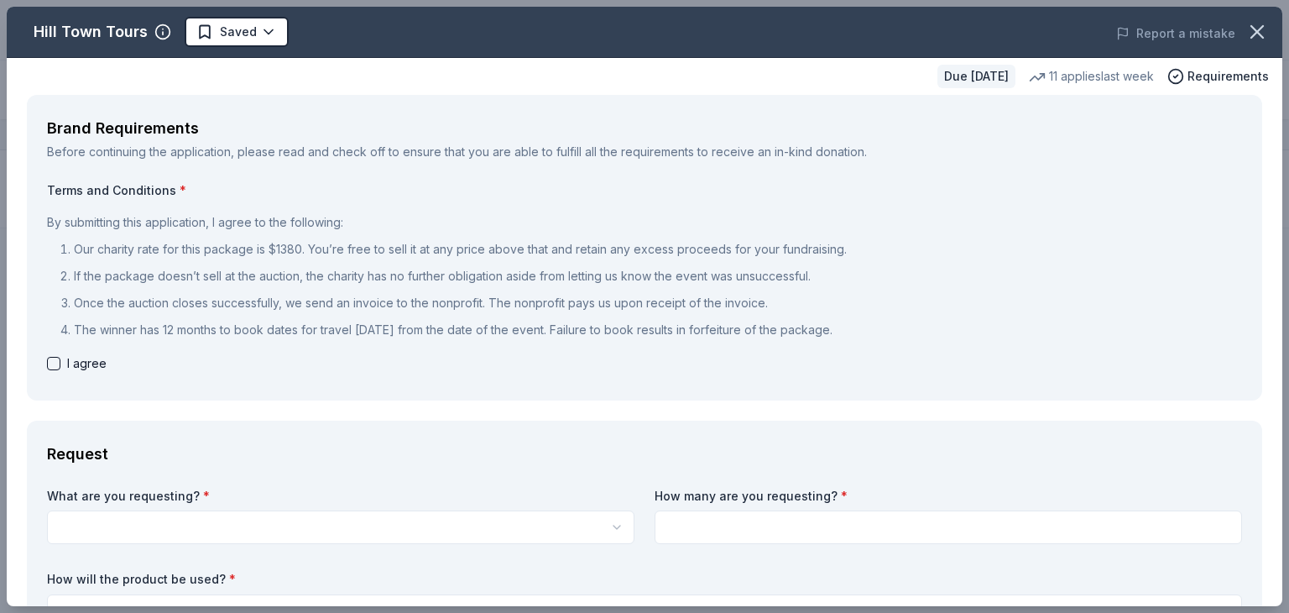
click at [49, 369] on button "button" at bounding box center [53, 363] width 13 height 13
checkbox input "true"
click at [1259, 25] on icon "button" at bounding box center [1258, 32] width 24 height 24
